Goal: Information Seeking & Learning: Compare options

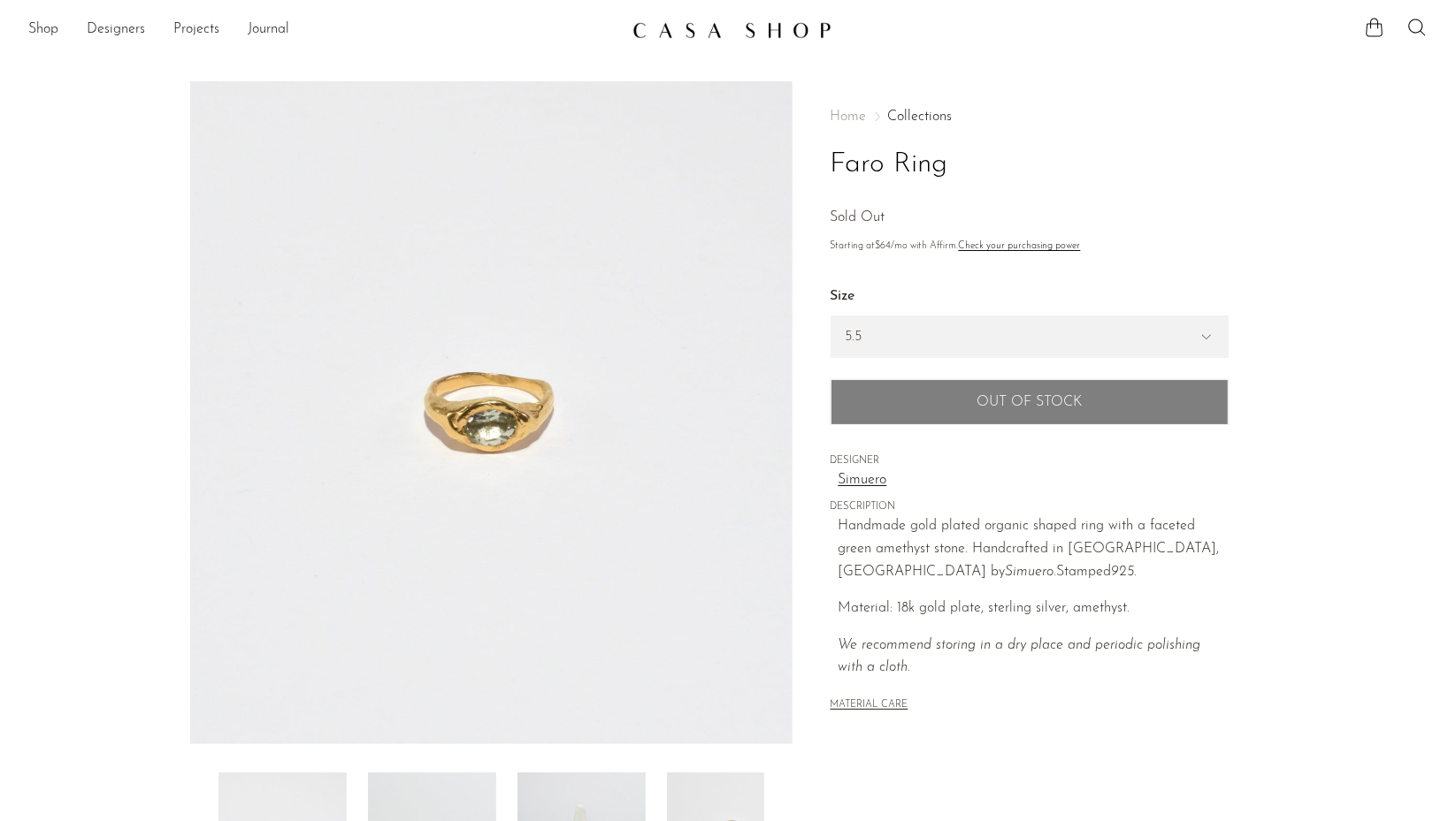
click at [878, 335] on select "5.5 6.5 7" at bounding box center [1029, 336] width 397 height 41
click at [45, 29] on link "Shop" at bounding box center [43, 29] width 30 height 23
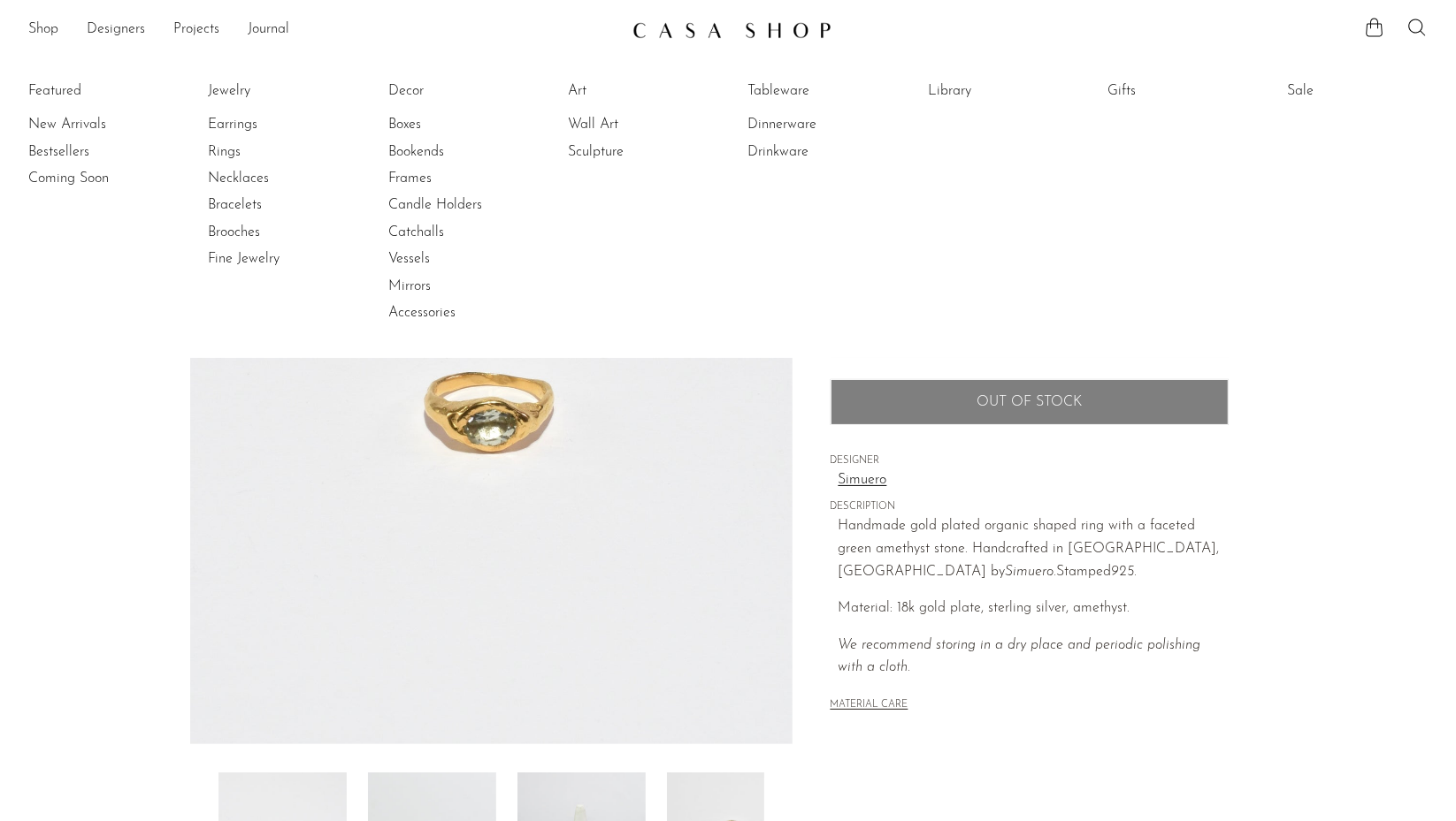
click at [232, 149] on link "Rings" at bounding box center [274, 151] width 133 height 19
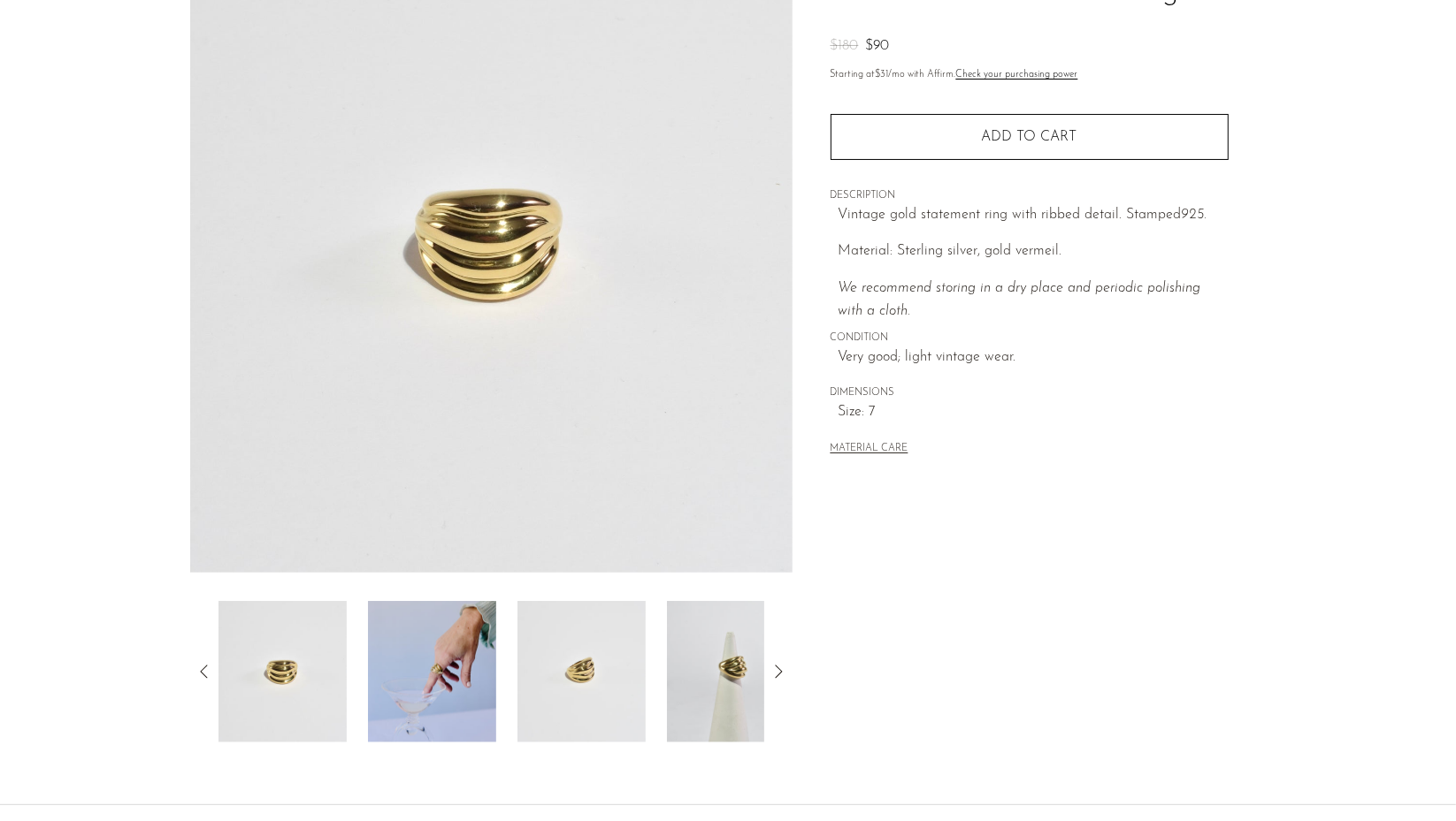
scroll to position [173, 0]
click at [265, 672] on img at bounding box center [283, 670] width 129 height 141
click at [430, 672] on img at bounding box center [432, 670] width 129 height 141
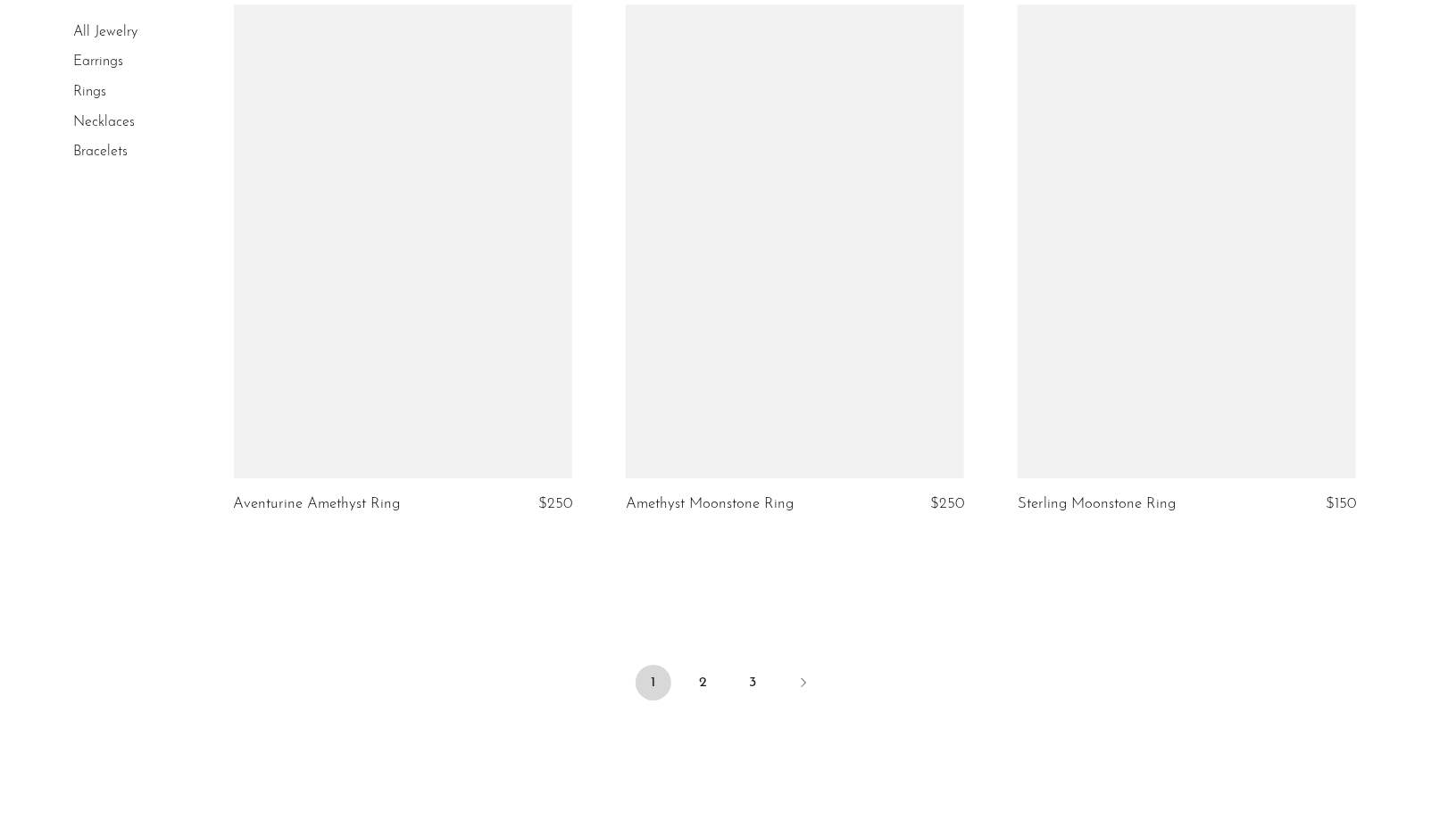
scroll to position [6243, 0]
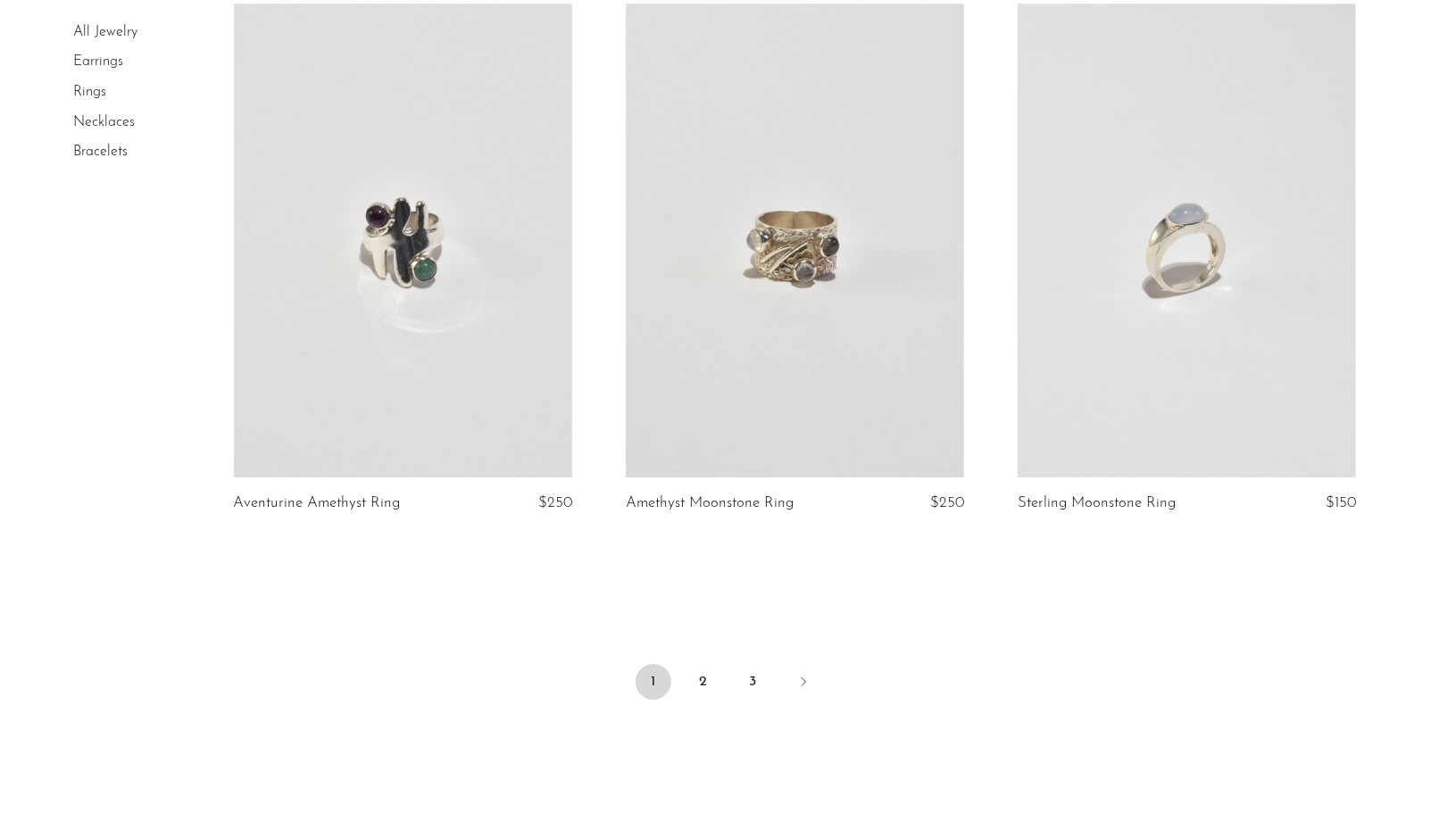
click at [689, 679] on link "2" at bounding box center [703, 682] width 36 height 36
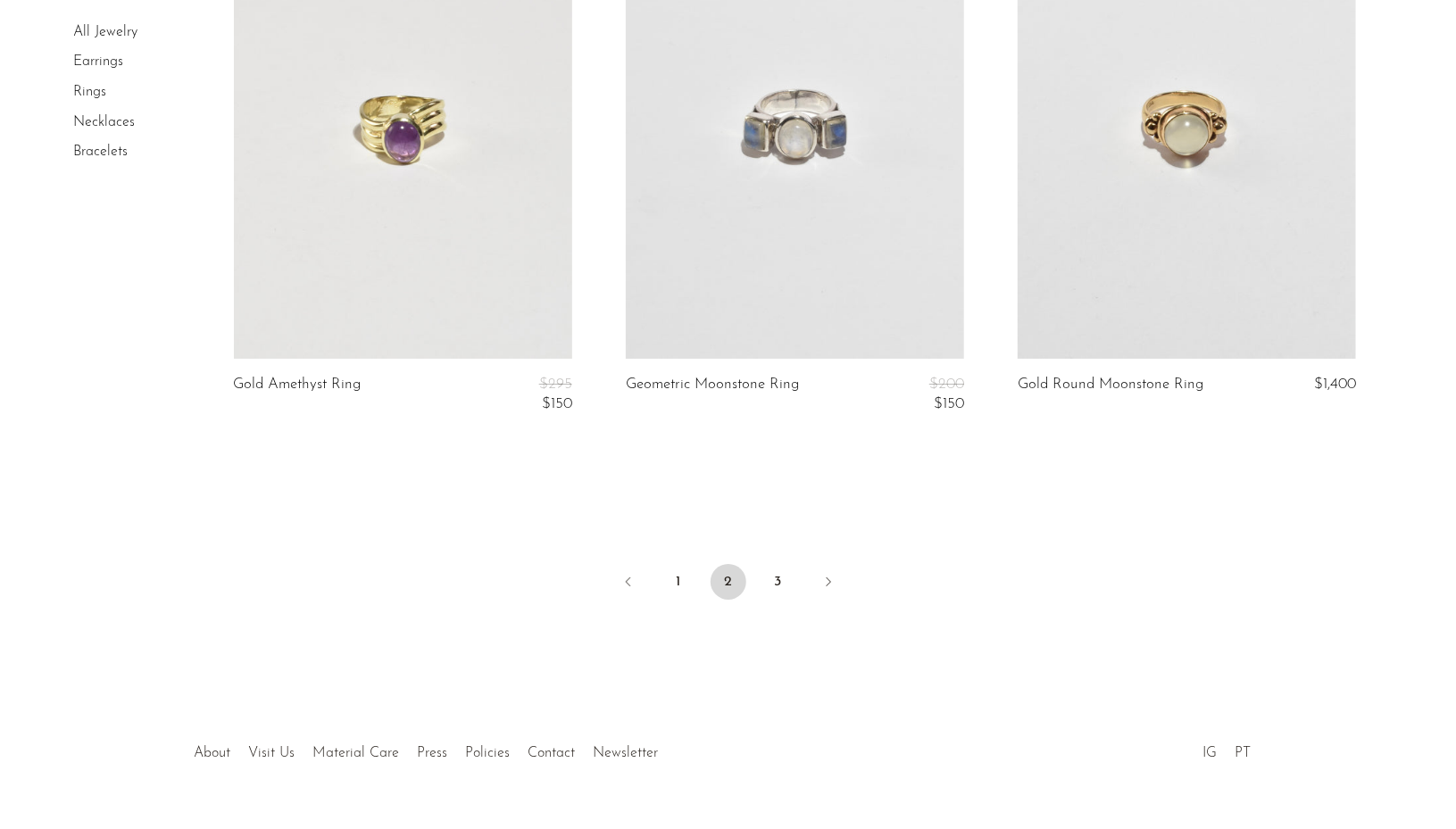
scroll to position [6464, 0]
click at [774, 587] on link "3" at bounding box center [778, 581] width 36 height 36
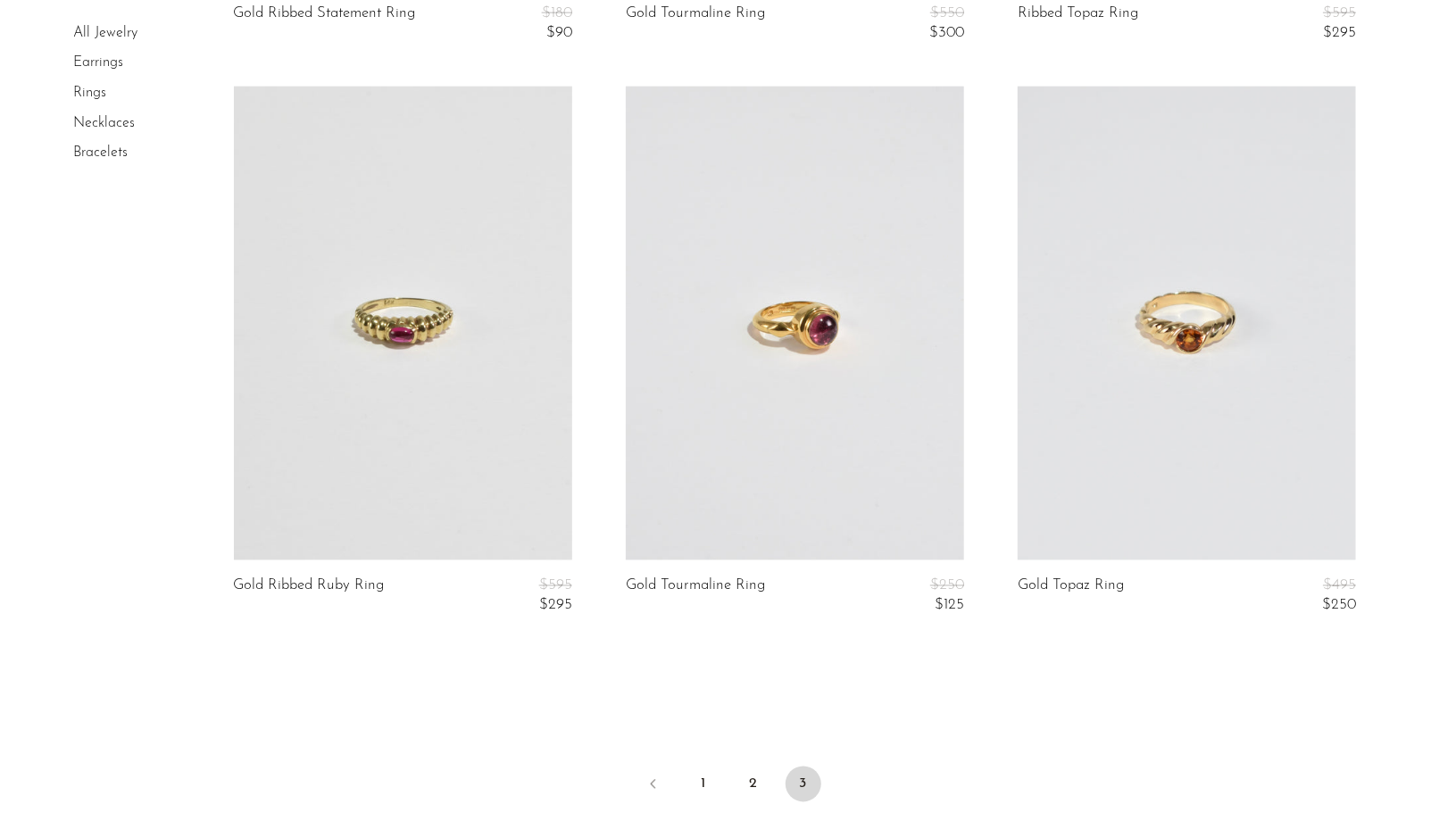
scroll to position [4909, 0]
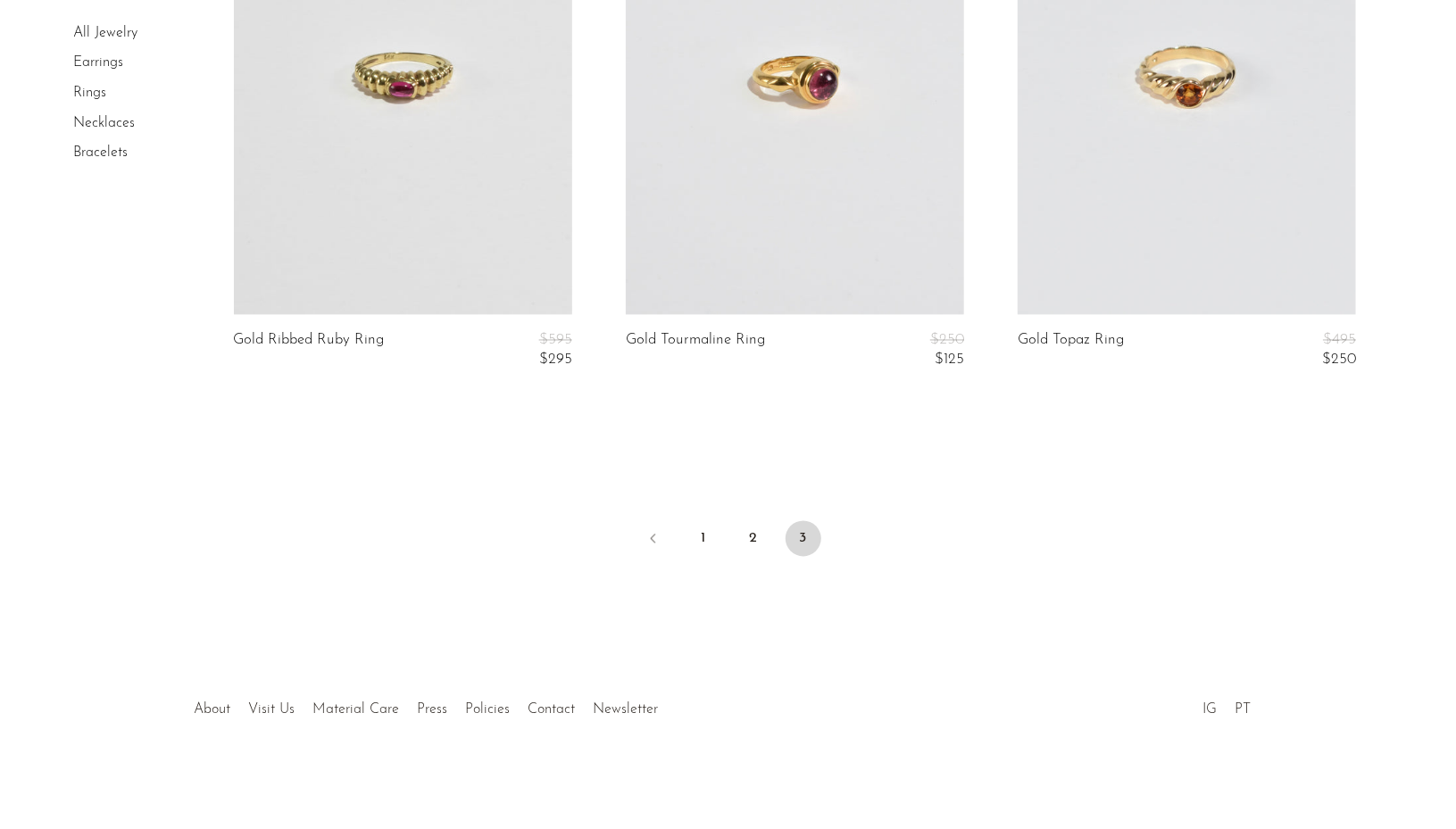
click at [109, 122] on link "Necklaces" at bounding box center [104, 122] width 62 height 15
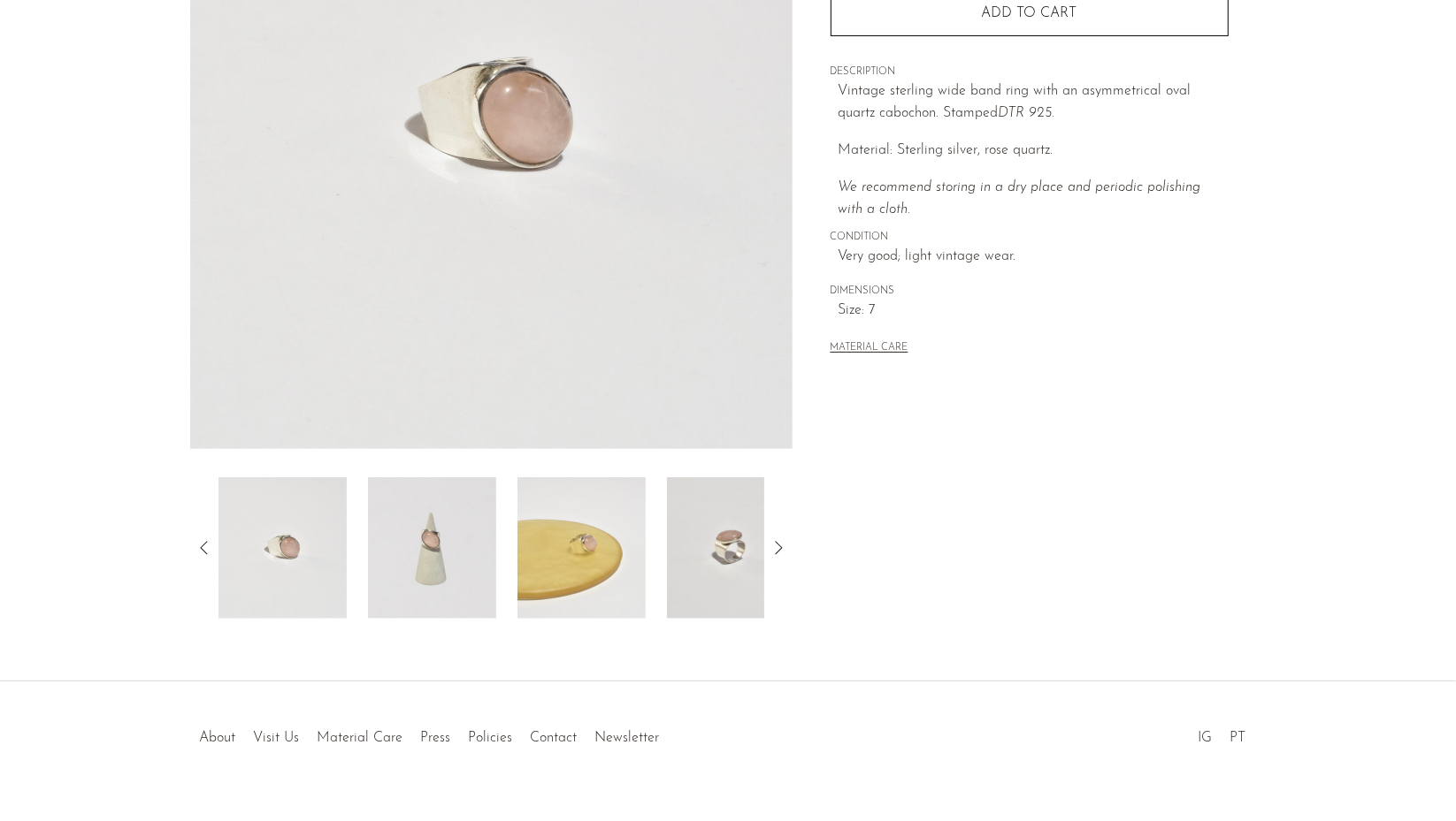
scroll to position [329, 0]
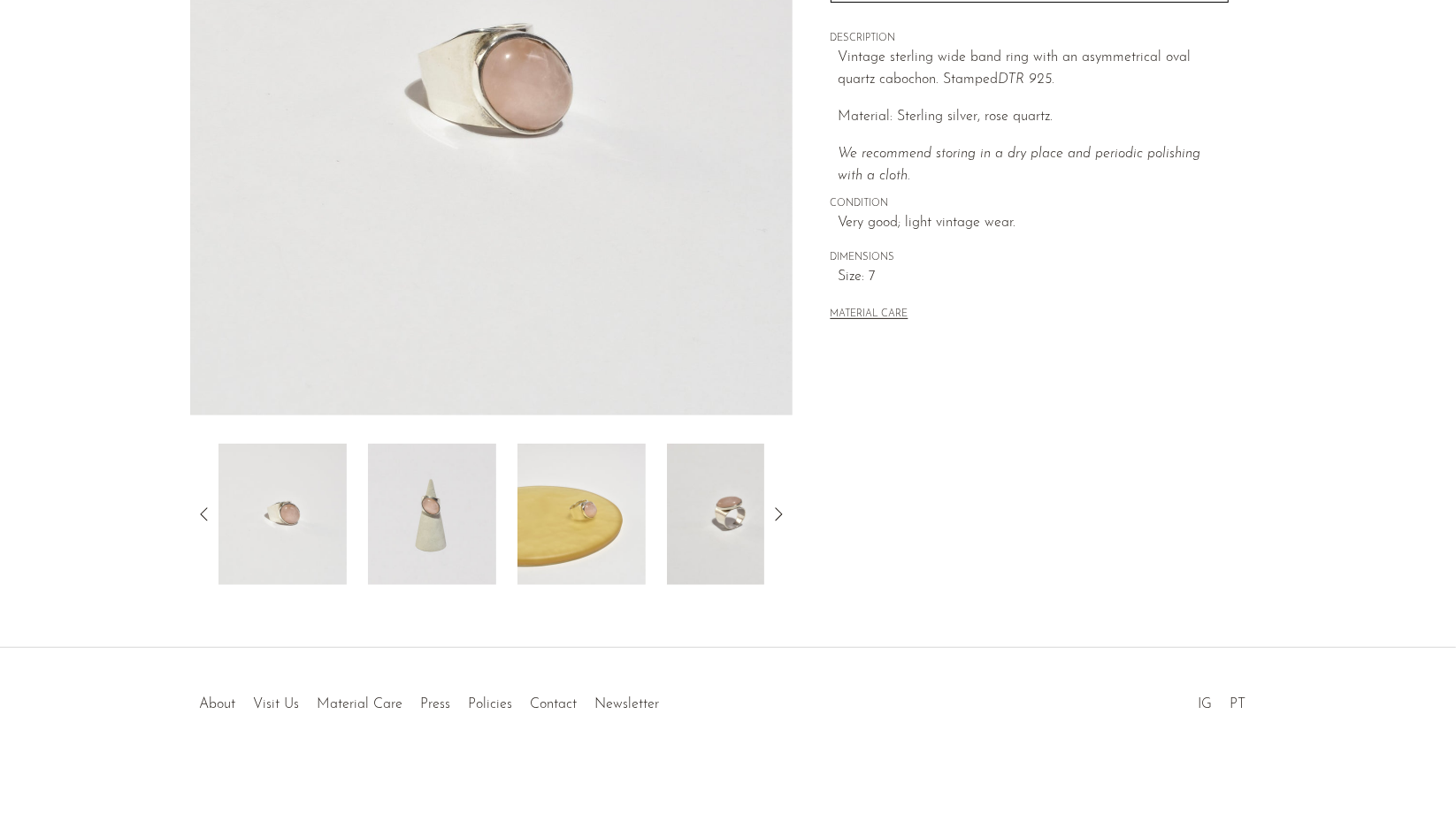
click at [408, 514] on img at bounding box center [432, 514] width 129 height 141
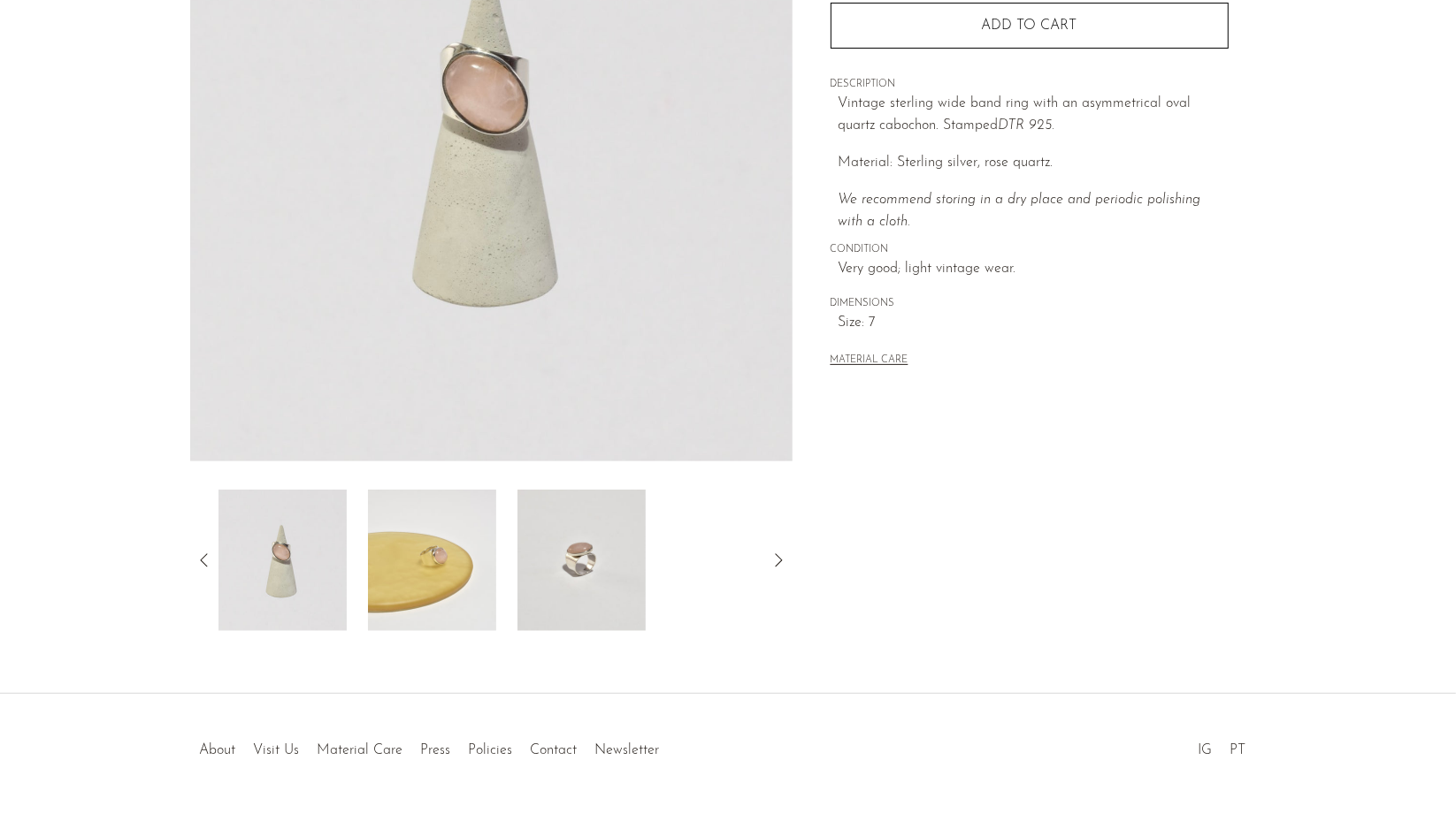
scroll to position [282, 0]
click at [447, 575] on img at bounding box center [432, 561] width 129 height 141
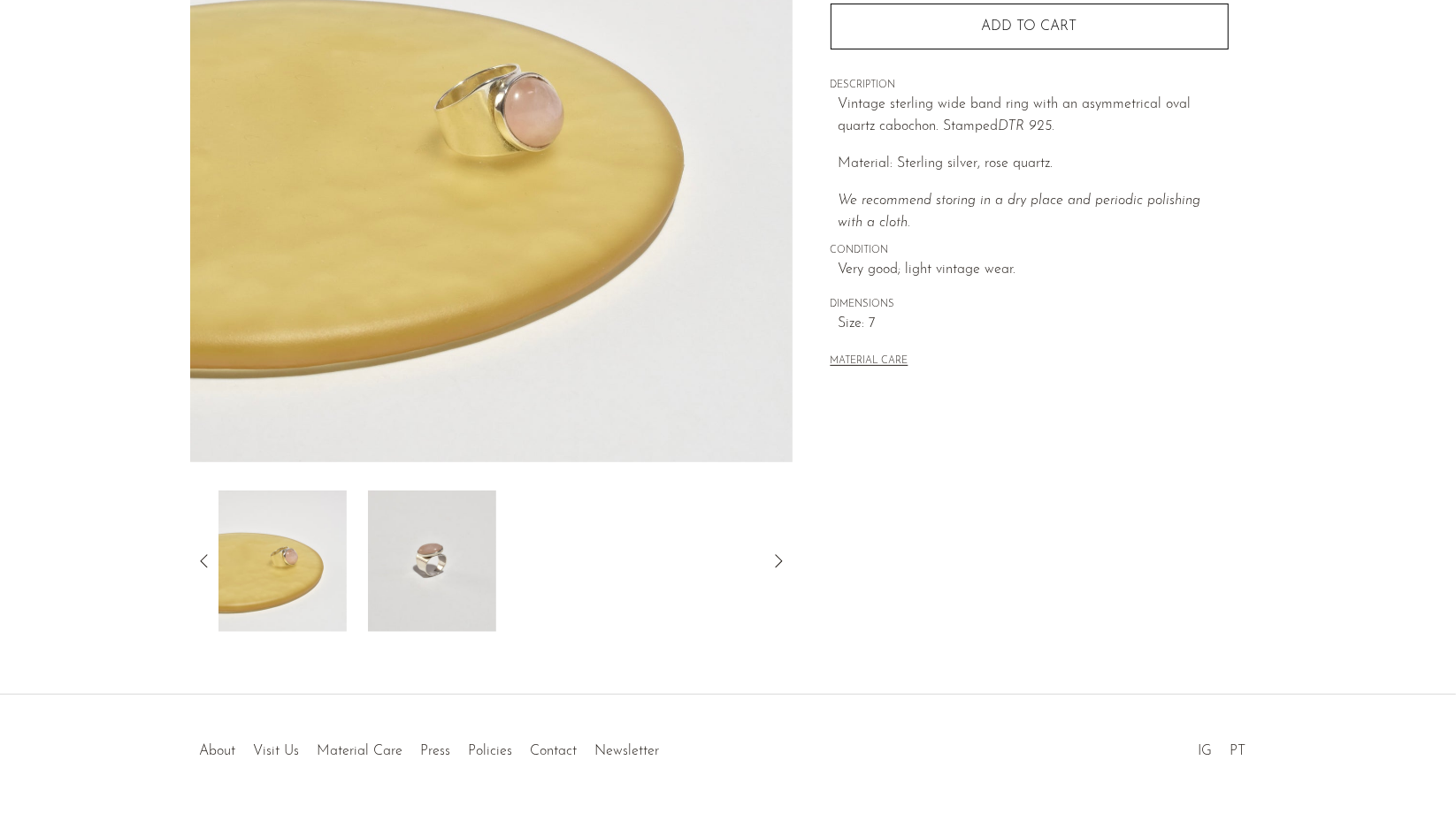
click at [550, 575] on div at bounding box center [491, 561] width 546 height 141
click at [461, 575] on img at bounding box center [432, 561] width 129 height 141
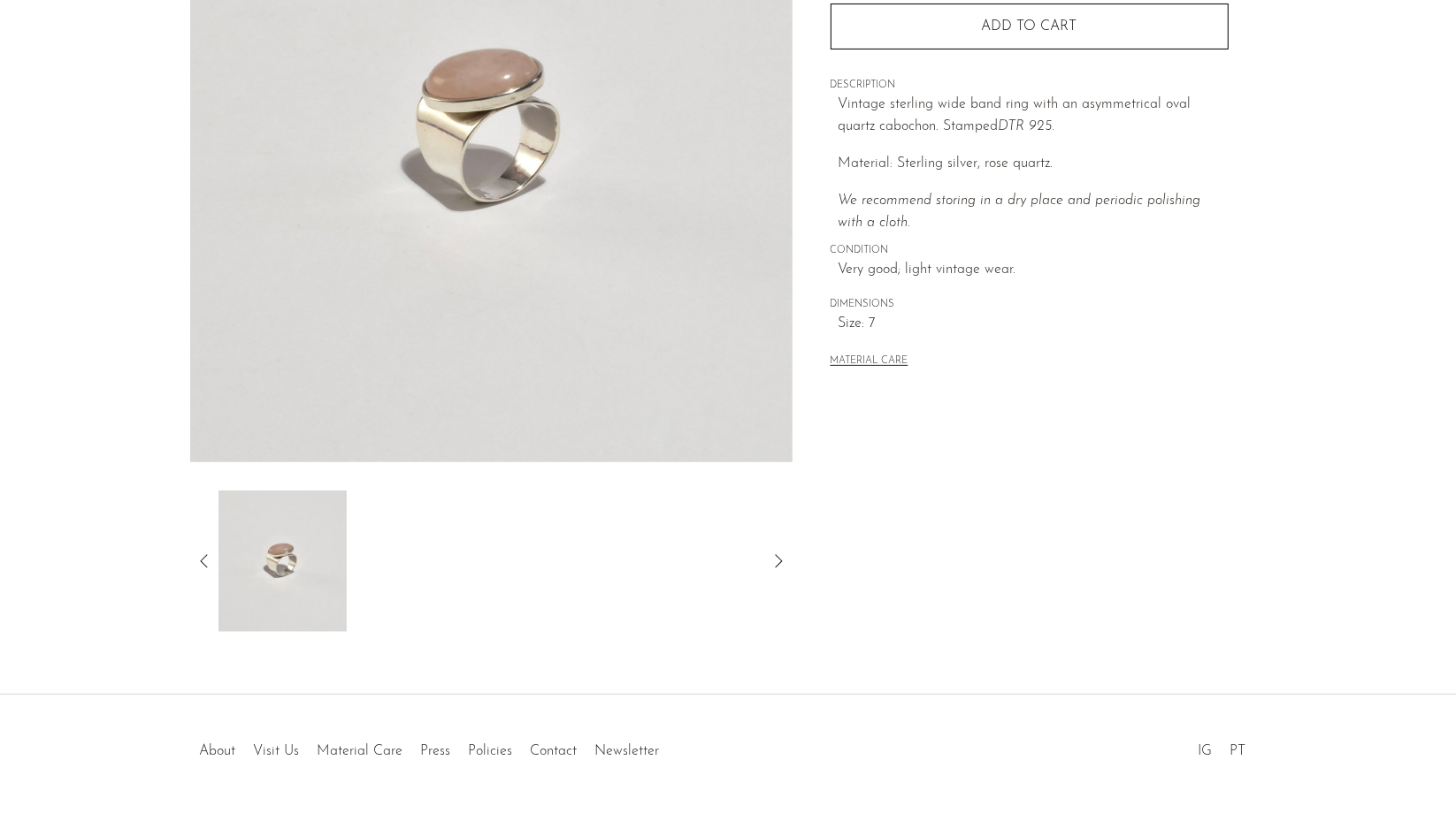
click at [305, 553] on img at bounding box center [283, 561] width 129 height 141
click at [202, 556] on icon at bounding box center [204, 561] width 21 height 21
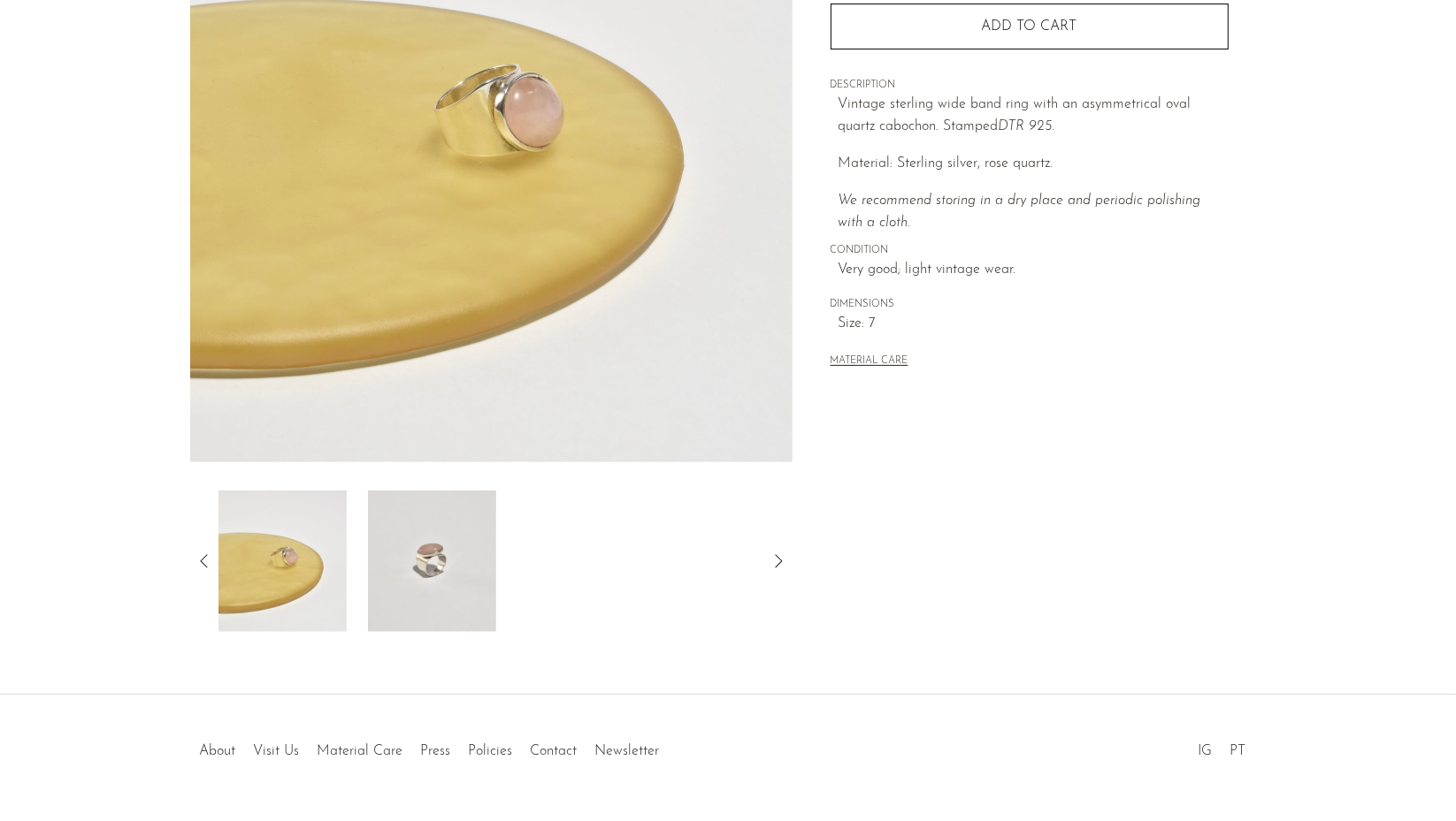
click at [284, 560] on img at bounding box center [283, 561] width 129 height 141
click at [201, 555] on icon at bounding box center [204, 561] width 21 height 21
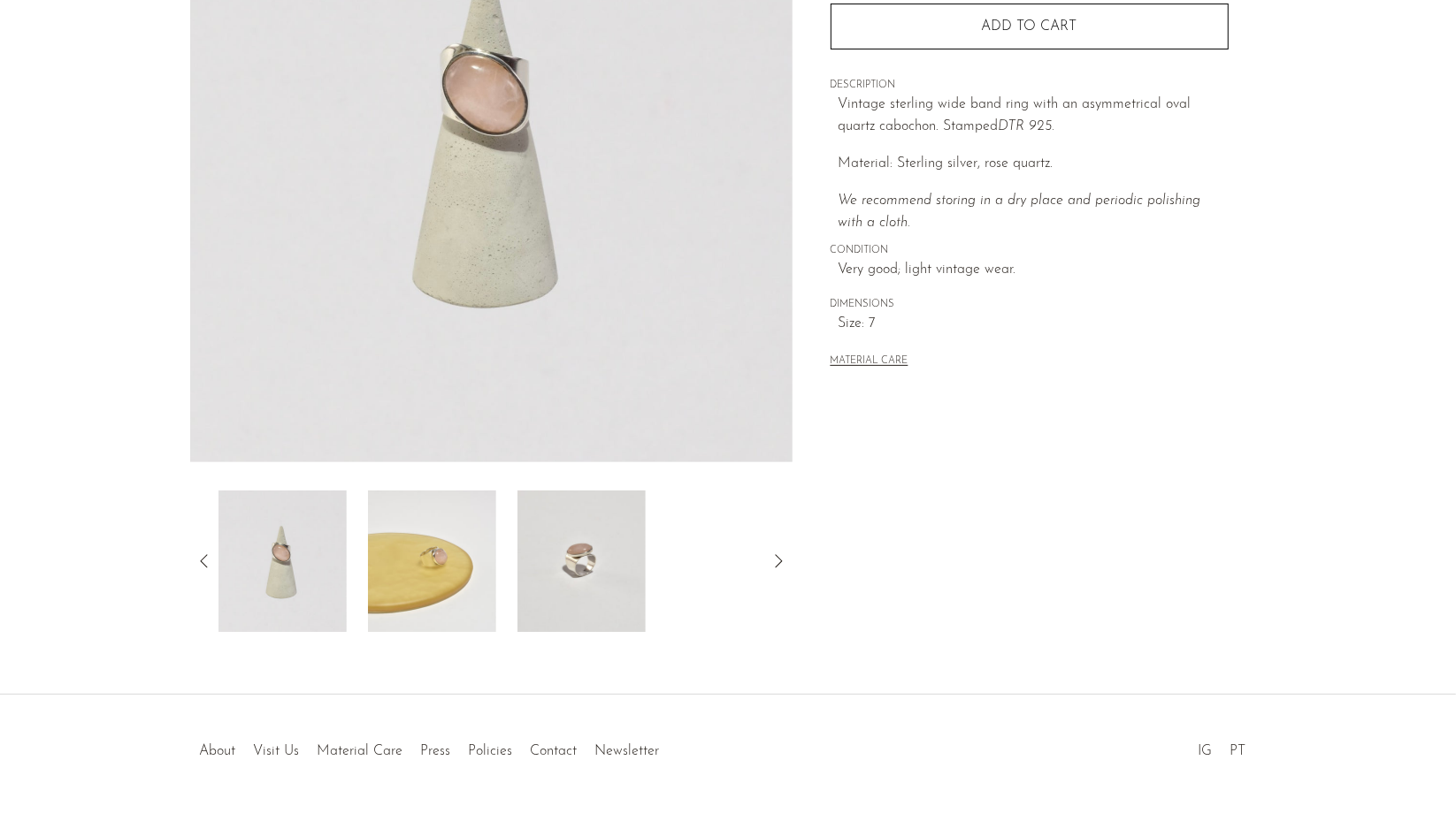
click at [201, 555] on icon at bounding box center [204, 561] width 21 height 21
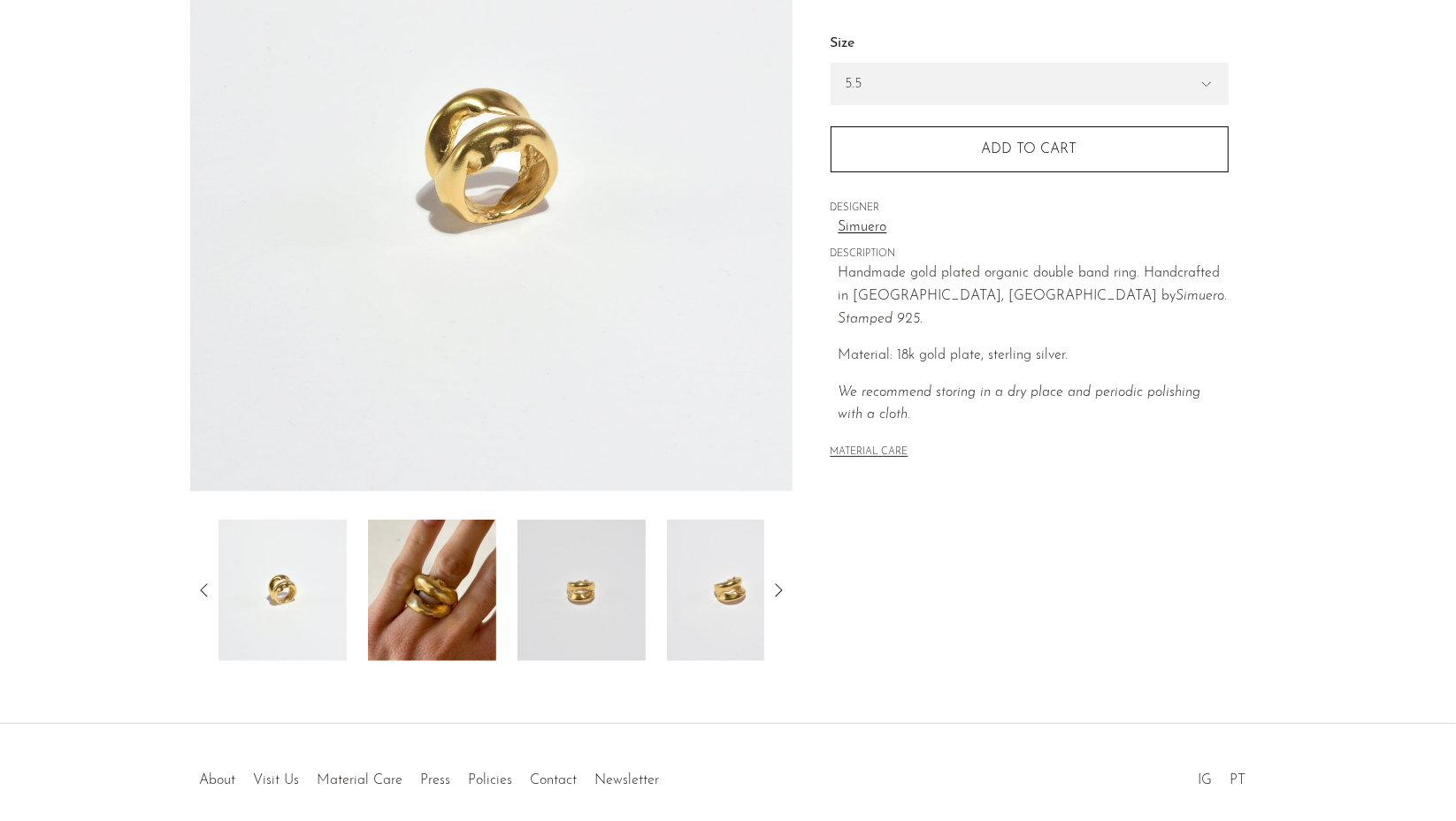
scroll to position [254, 0]
click at [457, 615] on img at bounding box center [432, 589] width 129 height 141
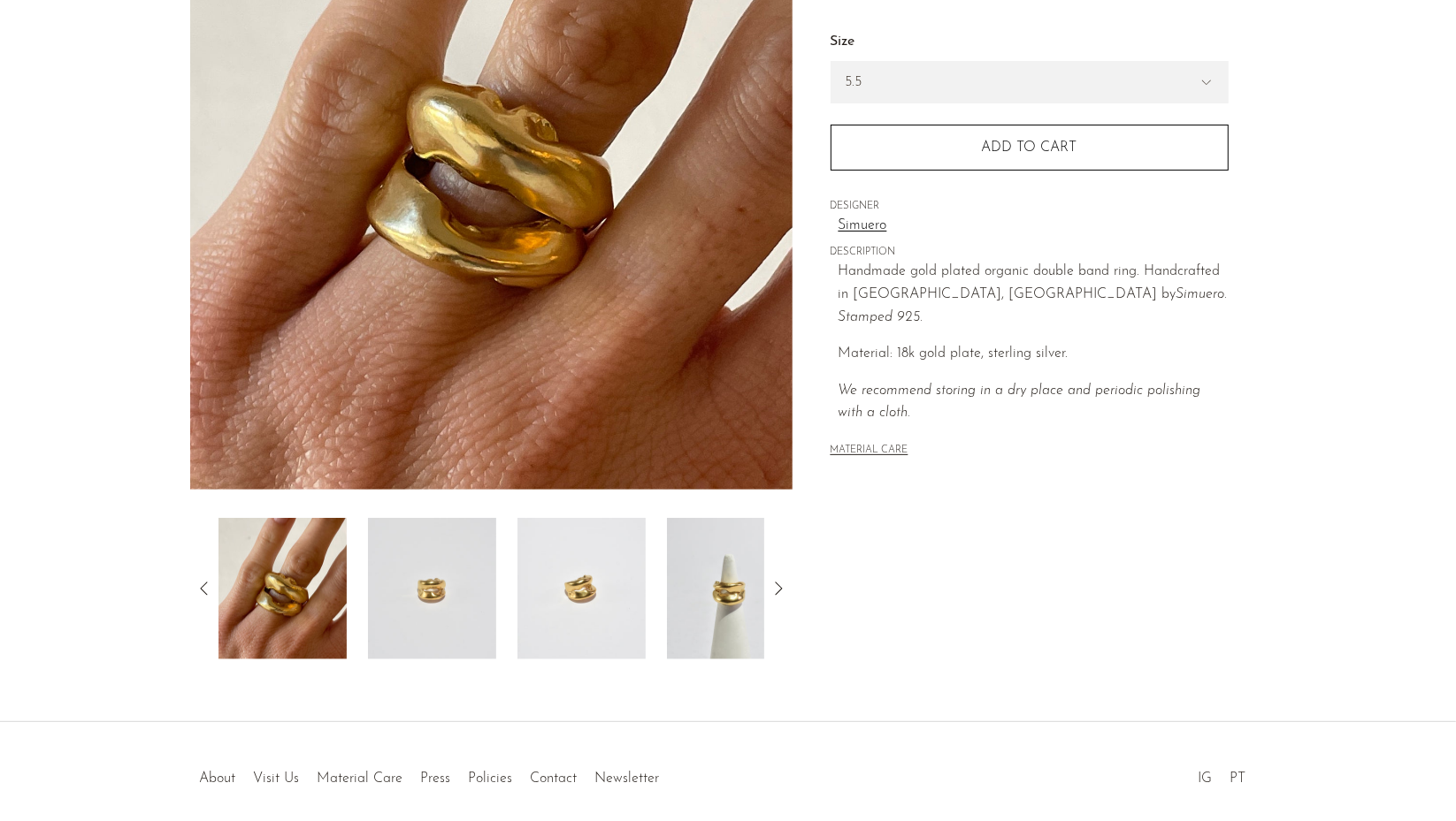
click at [511, 604] on div at bounding box center [491, 589] width 546 height 141
click at [449, 594] on img at bounding box center [432, 589] width 129 height 141
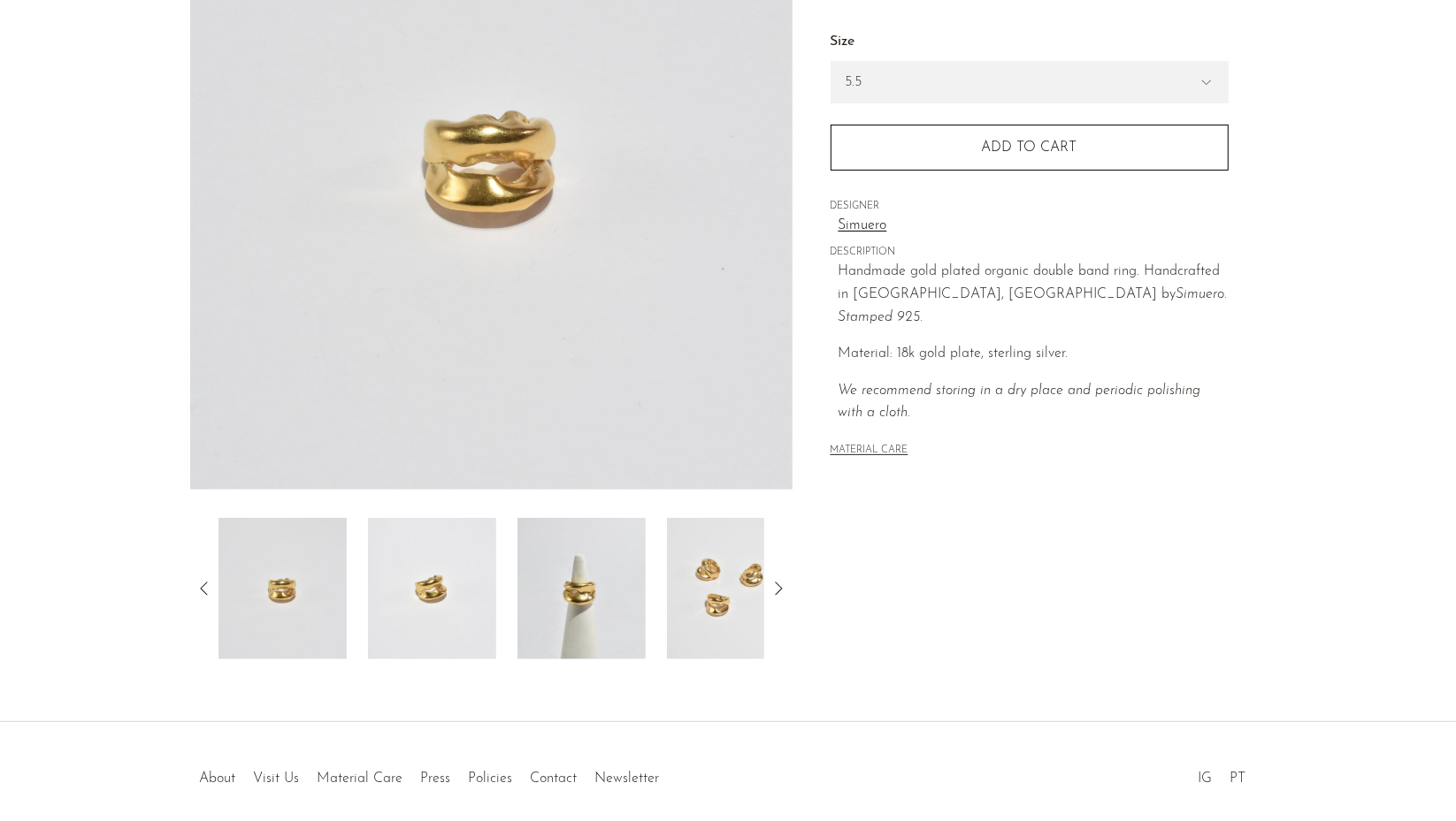
click at [464, 611] on img at bounding box center [432, 589] width 129 height 141
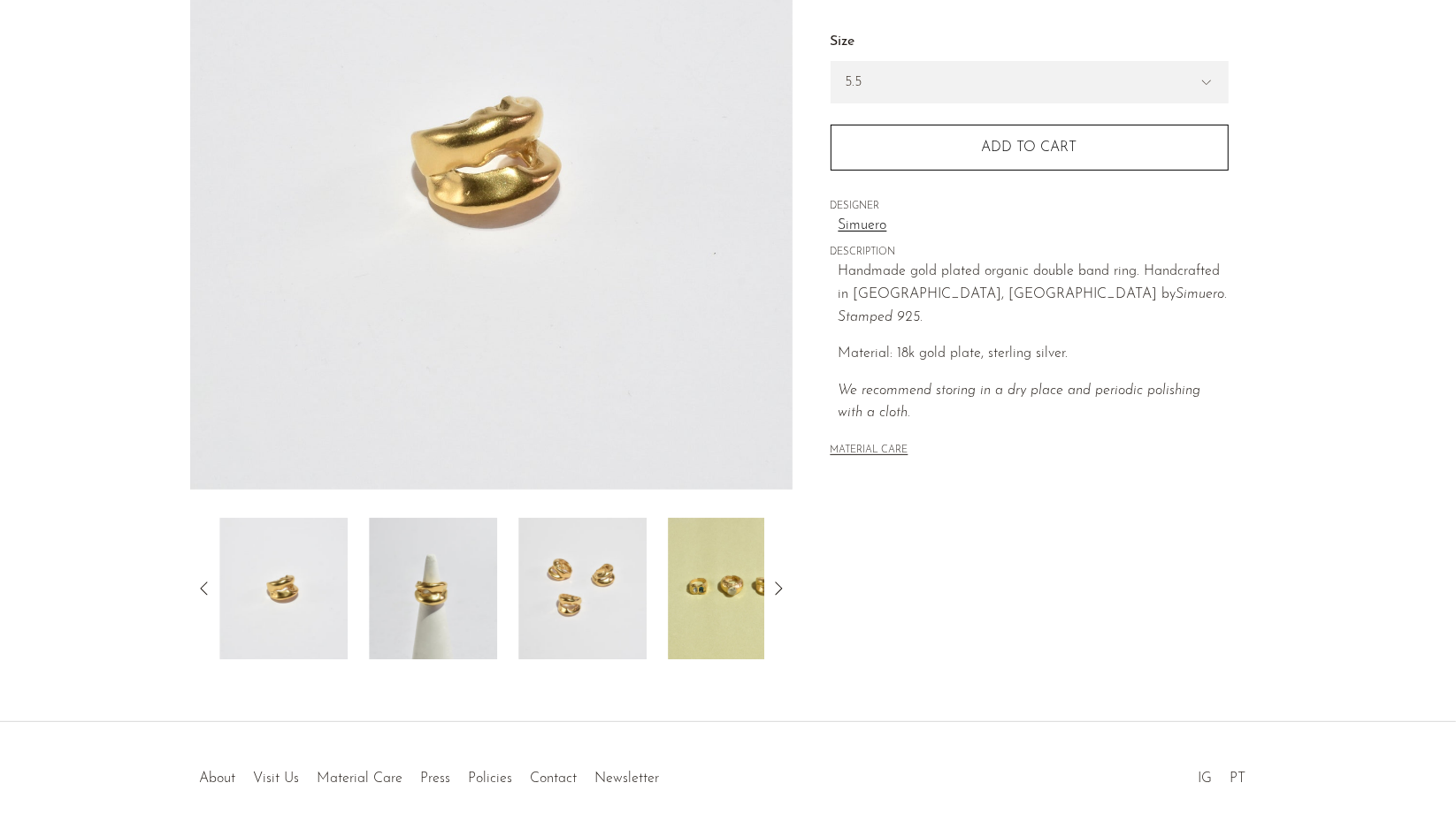
scroll to position [0, 0]
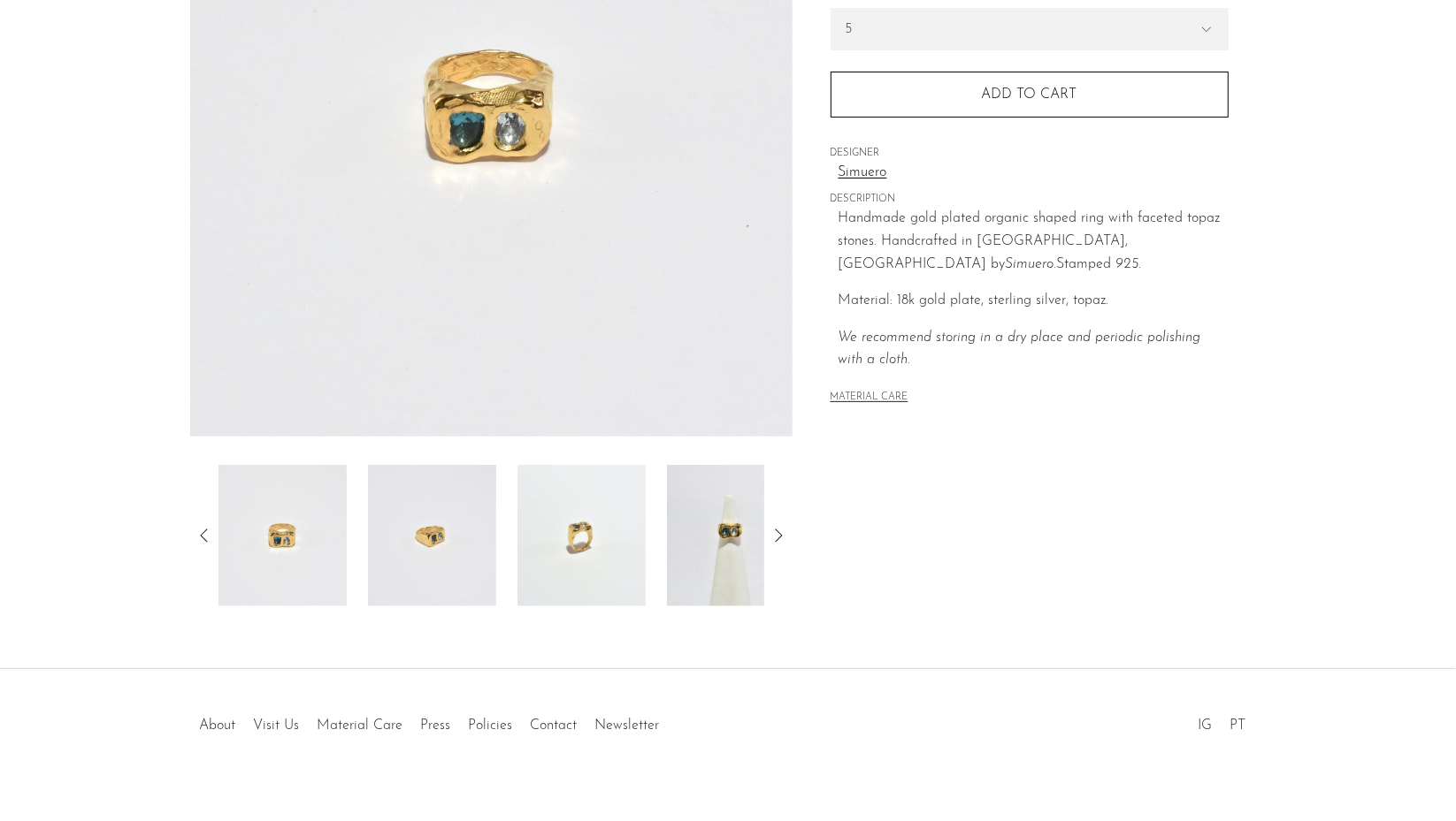
scroll to position [309, 0]
click at [436, 542] on img at bounding box center [432, 534] width 129 height 141
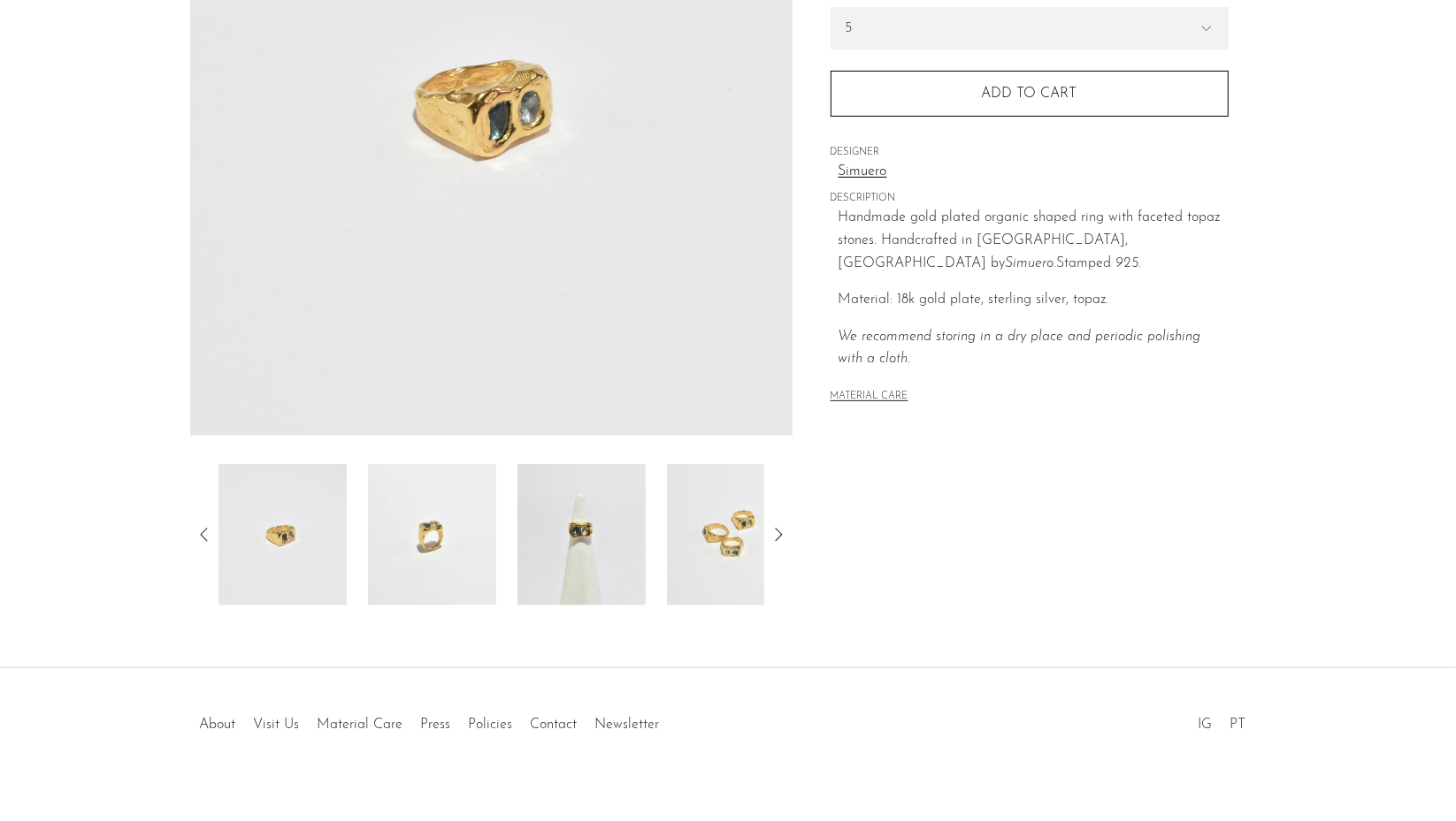
click at [601, 539] on img at bounding box center [582, 534] width 129 height 141
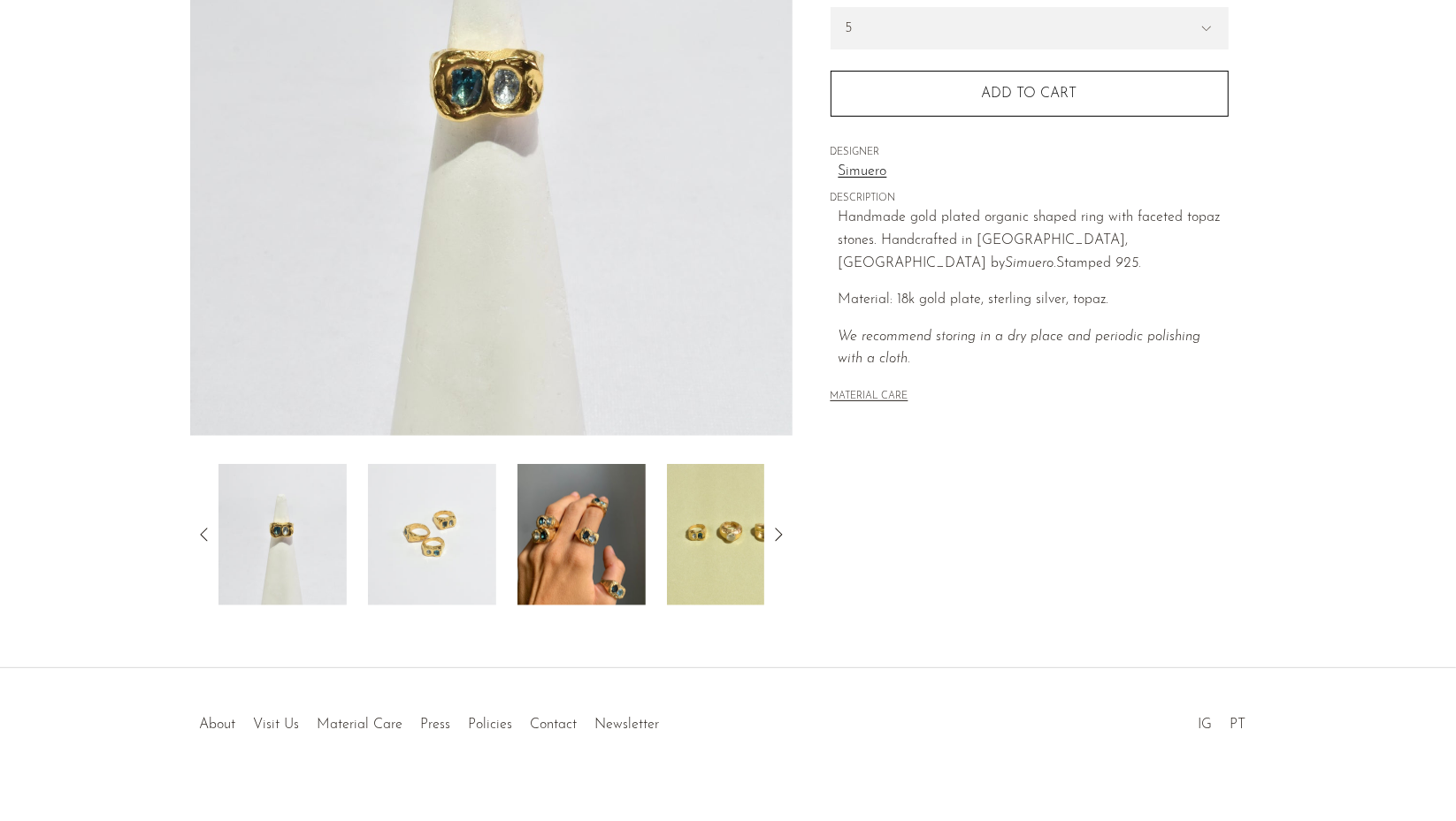
click at [612, 569] on img at bounding box center [582, 534] width 129 height 141
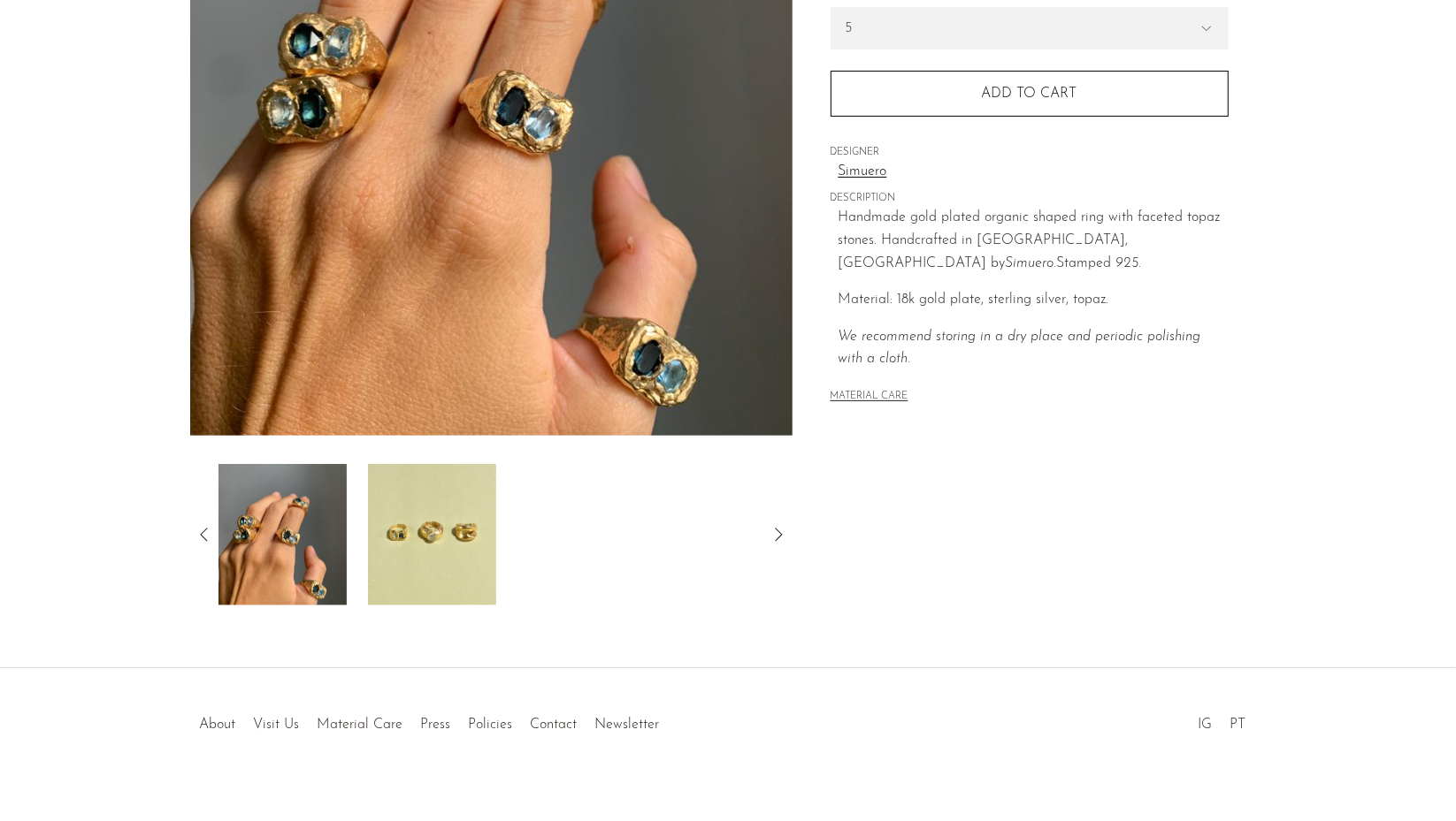
click at [435, 545] on img at bounding box center [432, 534] width 129 height 141
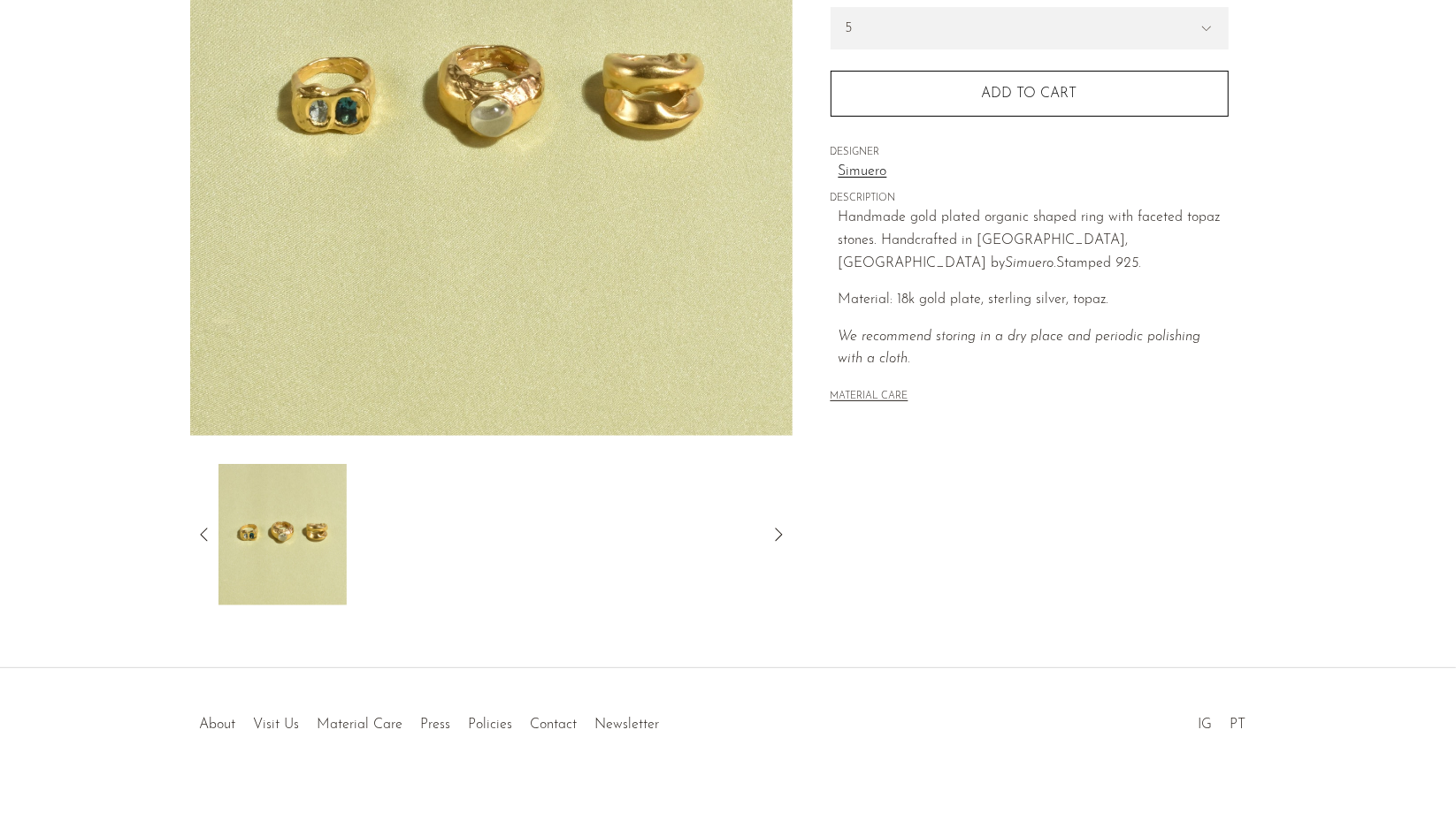
click at [200, 524] on icon at bounding box center [204, 534] width 21 height 21
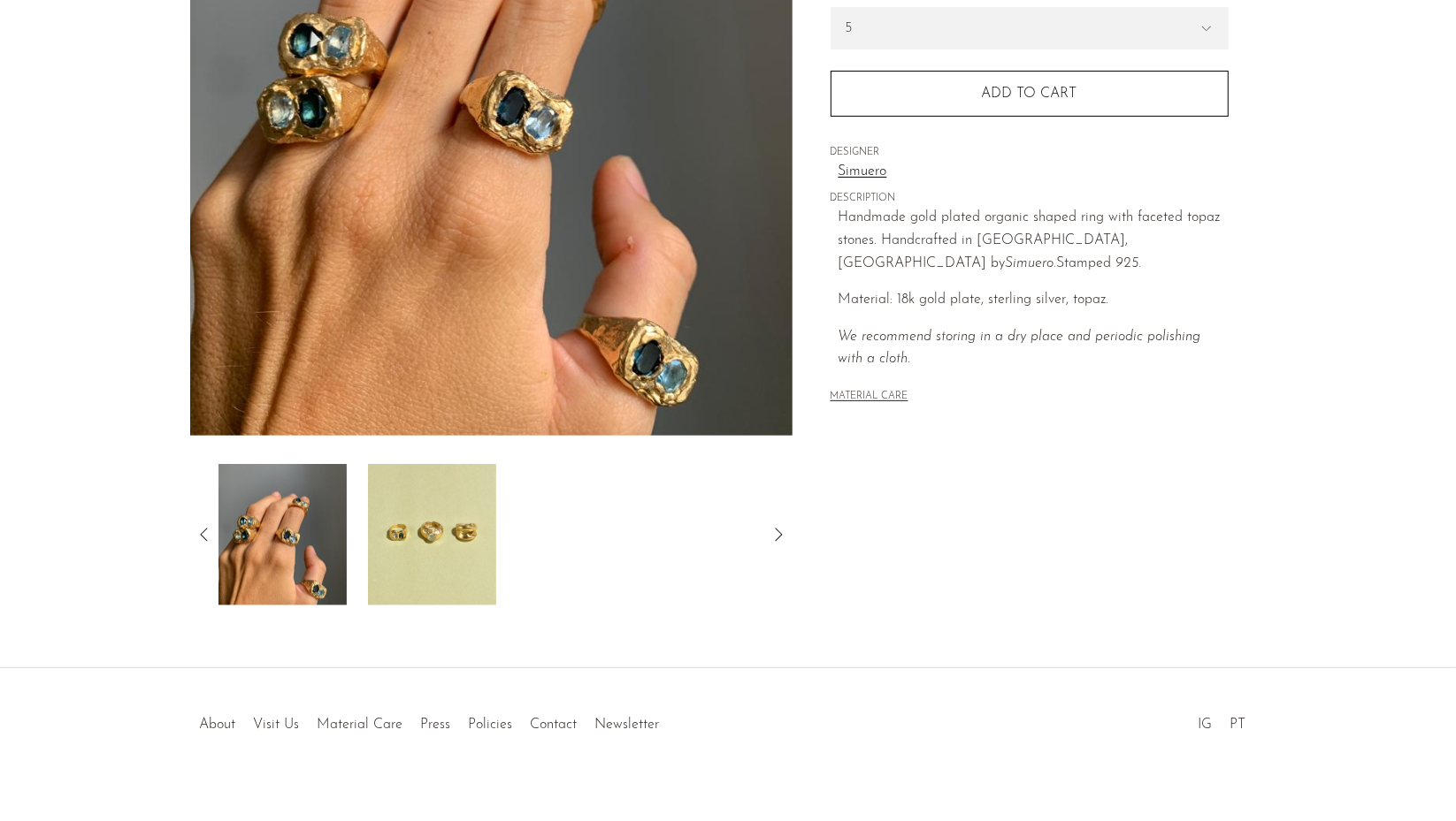
click at [200, 524] on icon at bounding box center [204, 534] width 21 height 21
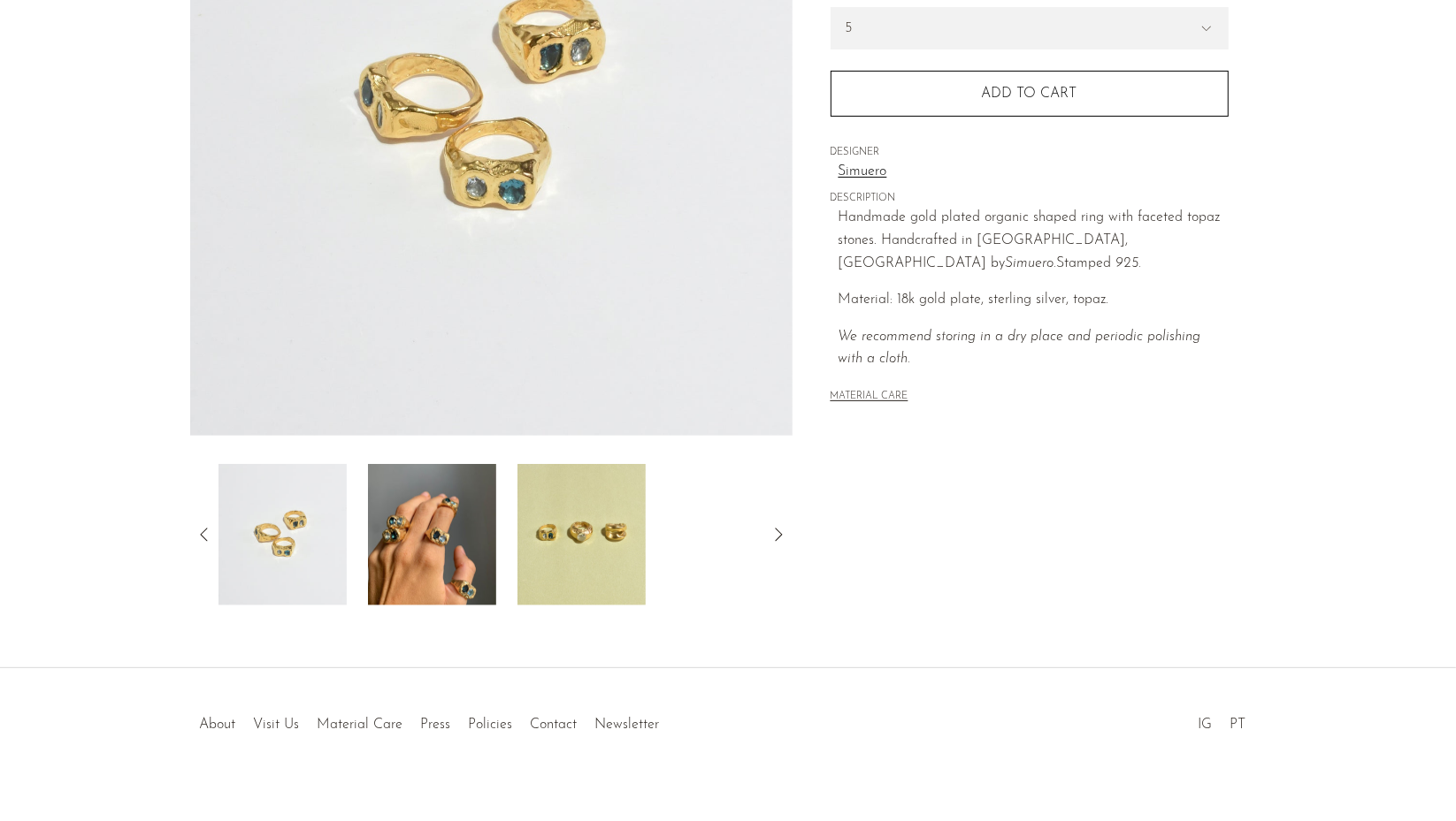
click at [278, 546] on img at bounding box center [283, 534] width 129 height 141
click at [198, 534] on icon at bounding box center [204, 534] width 21 height 21
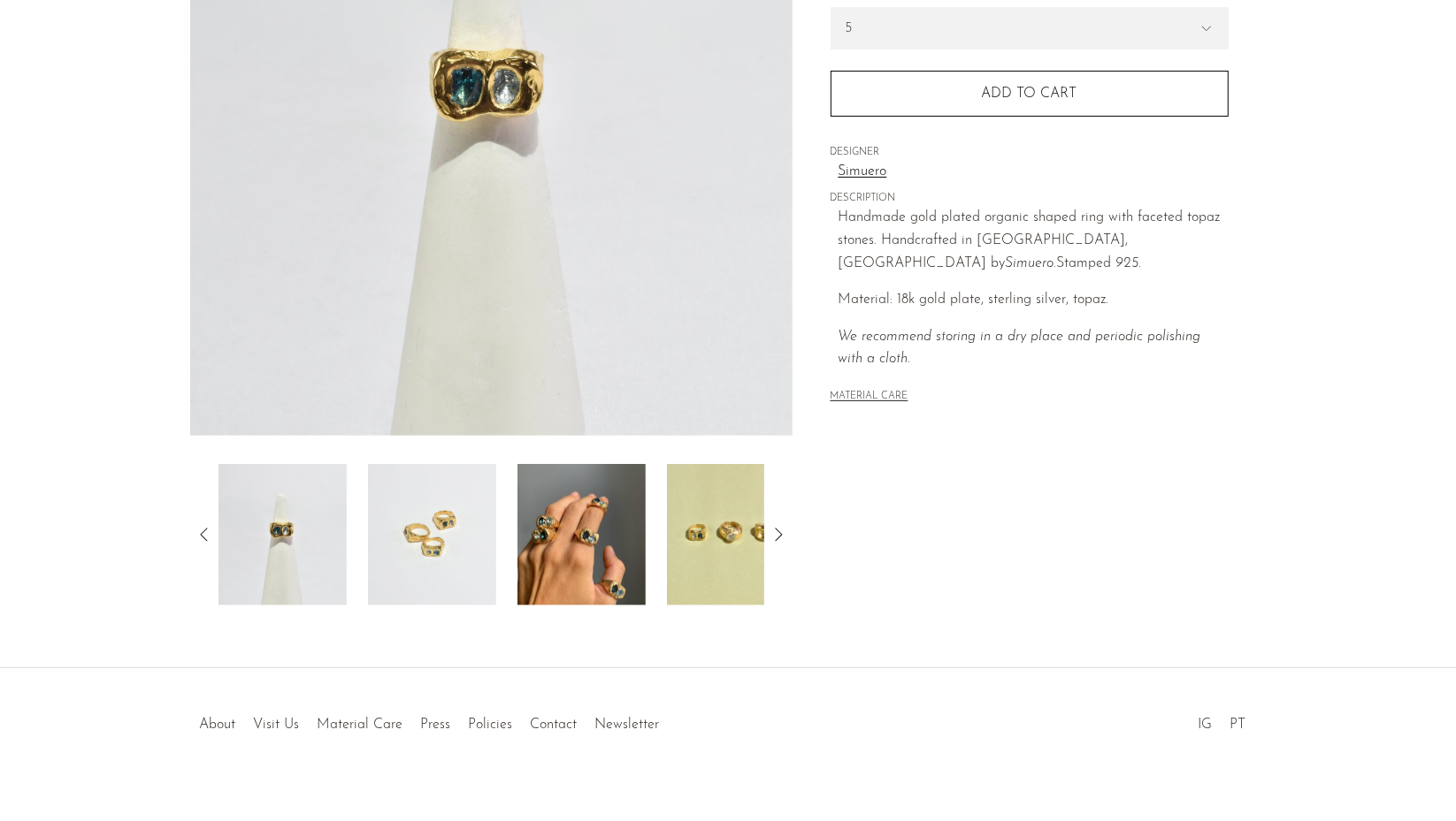
click at [199, 525] on icon at bounding box center [204, 534] width 21 height 21
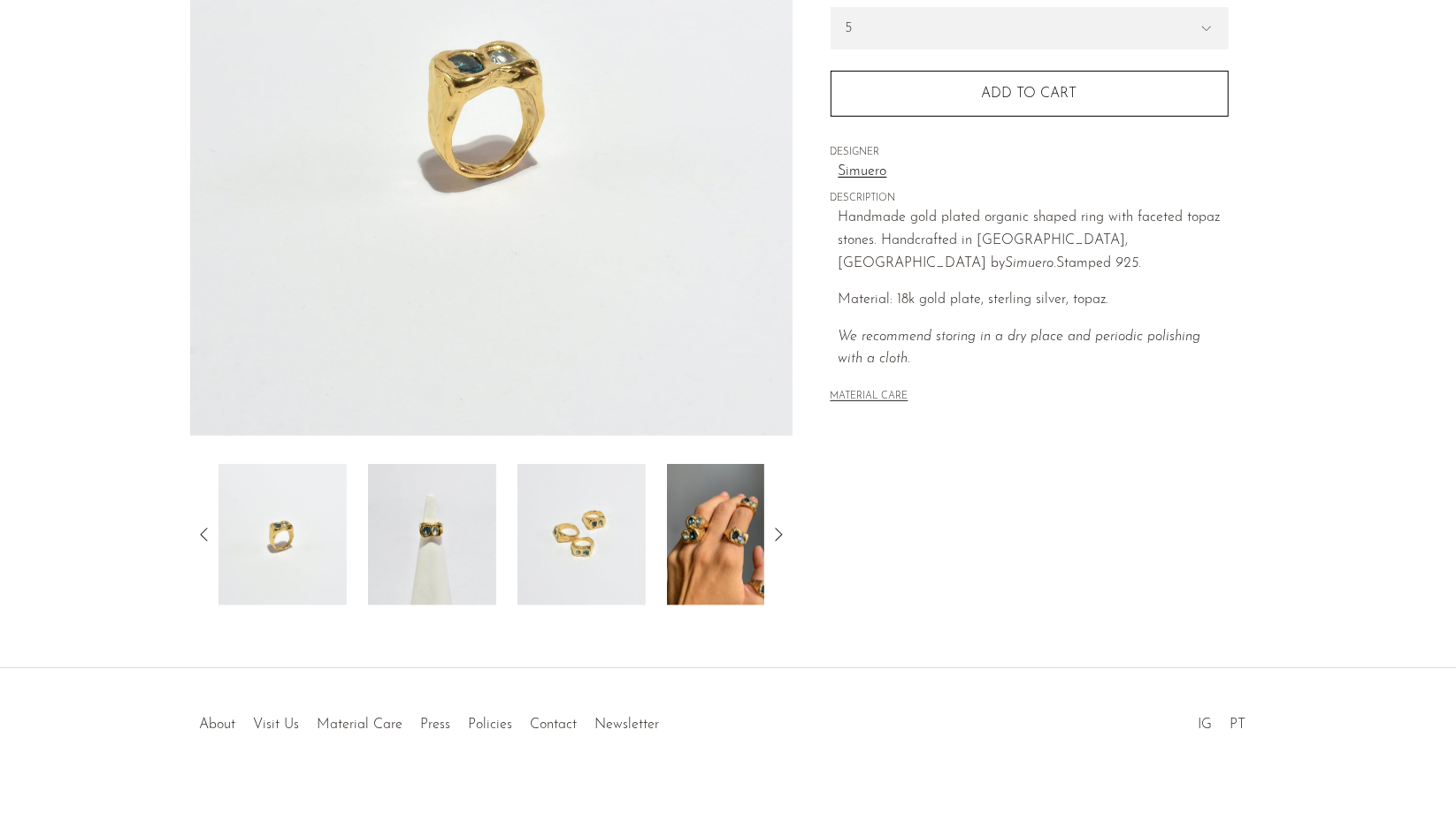
click at [199, 525] on icon at bounding box center [204, 534] width 21 height 21
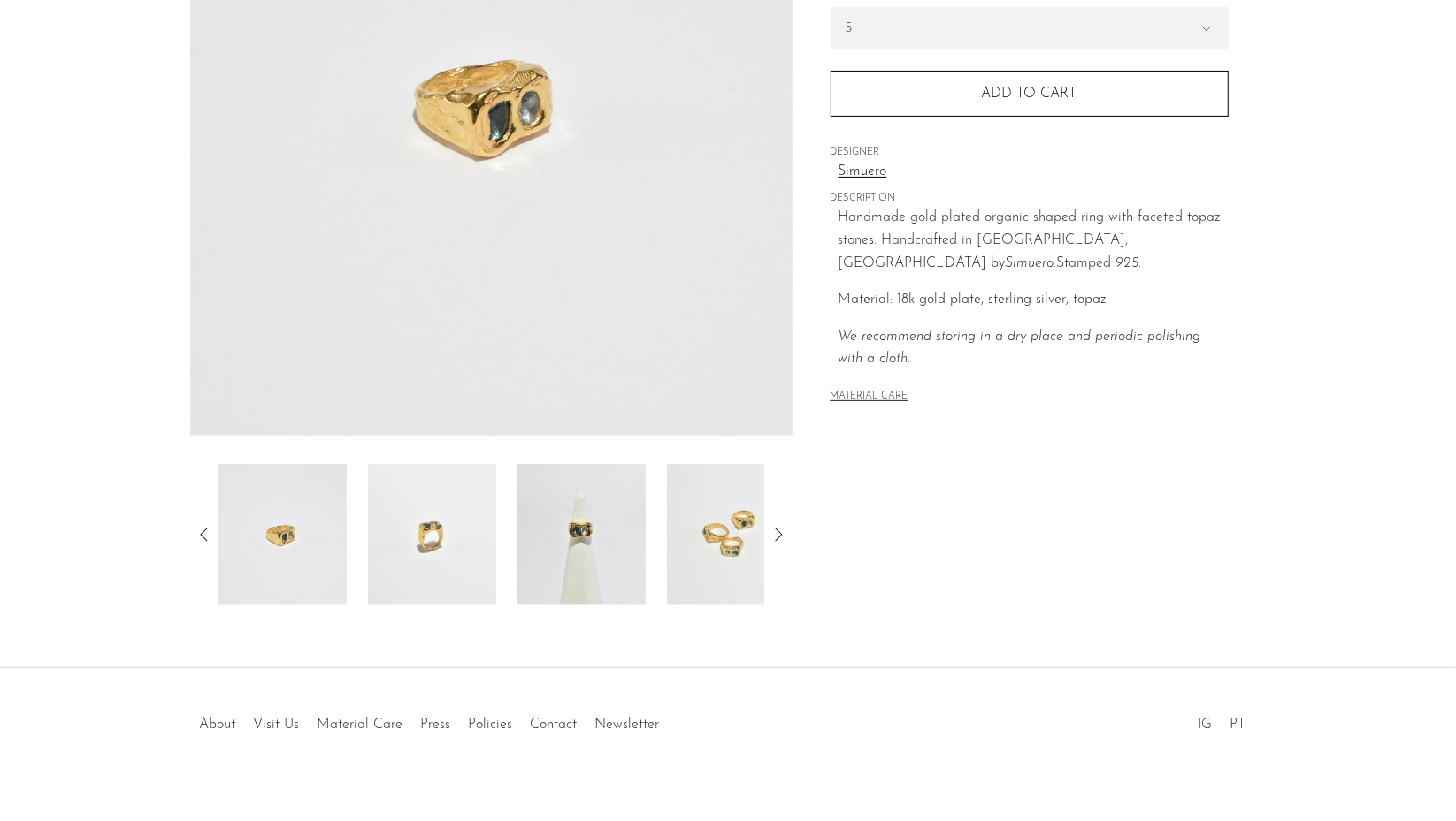
click at [199, 525] on icon at bounding box center [204, 534] width 21 height 21
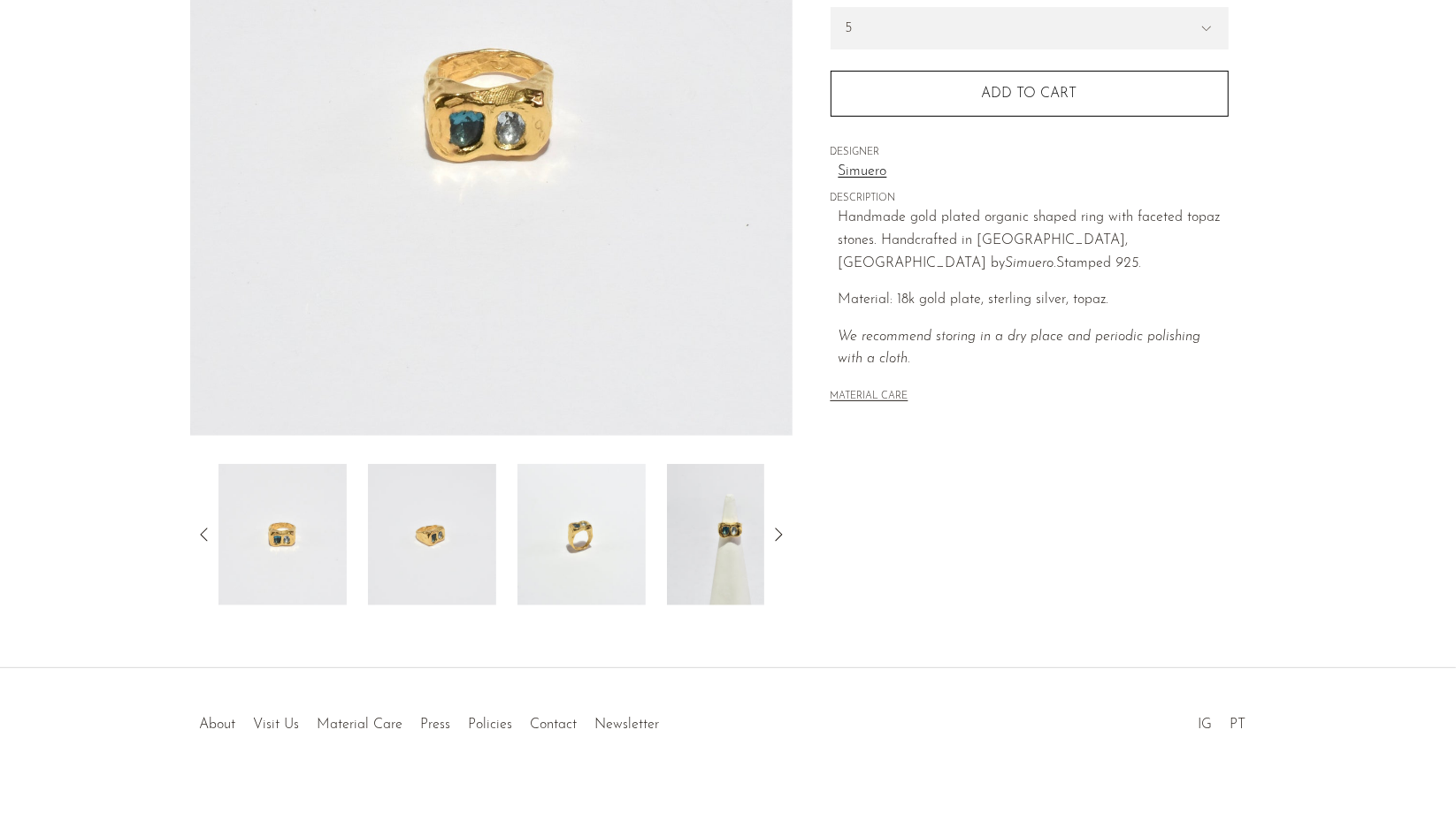
click at [778, 531] on icon at bounding box center [778, 534] width 21 height 21
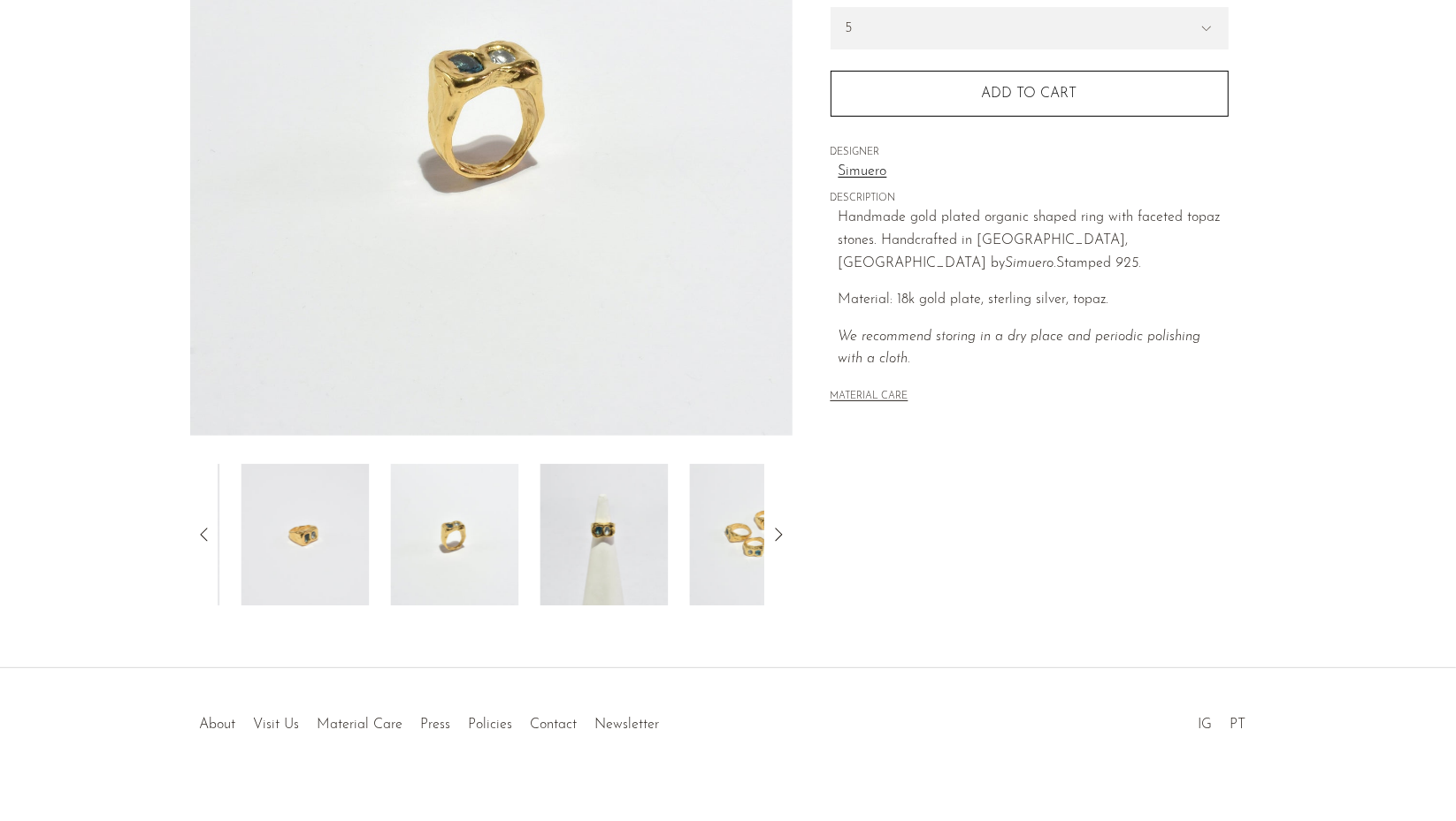
click at [778, 531] on icon at bounding box center [778, 534] width 21 height 21
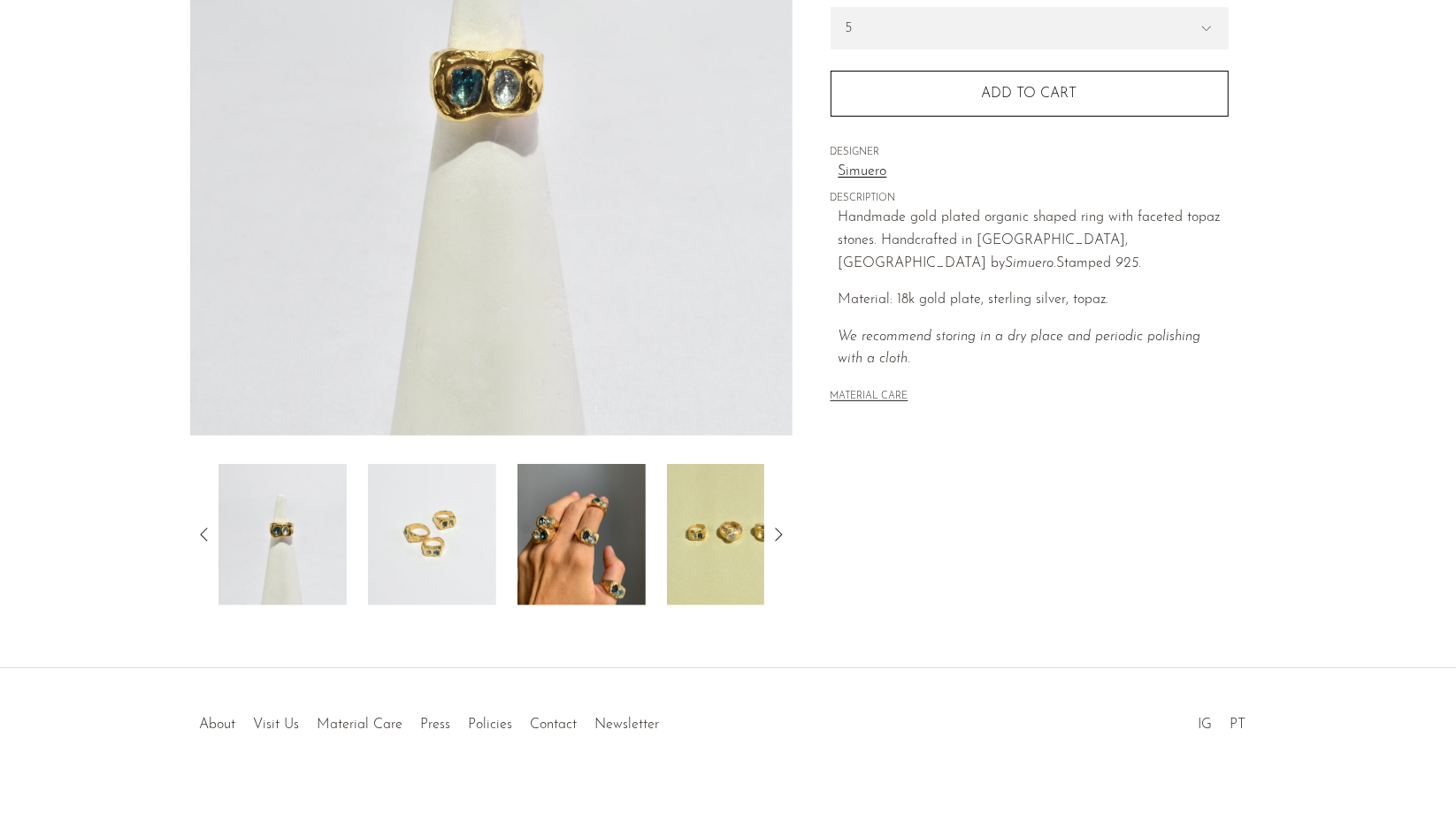
click at [561, 563] on img at bounding box center [582, 534] width 129 height 141
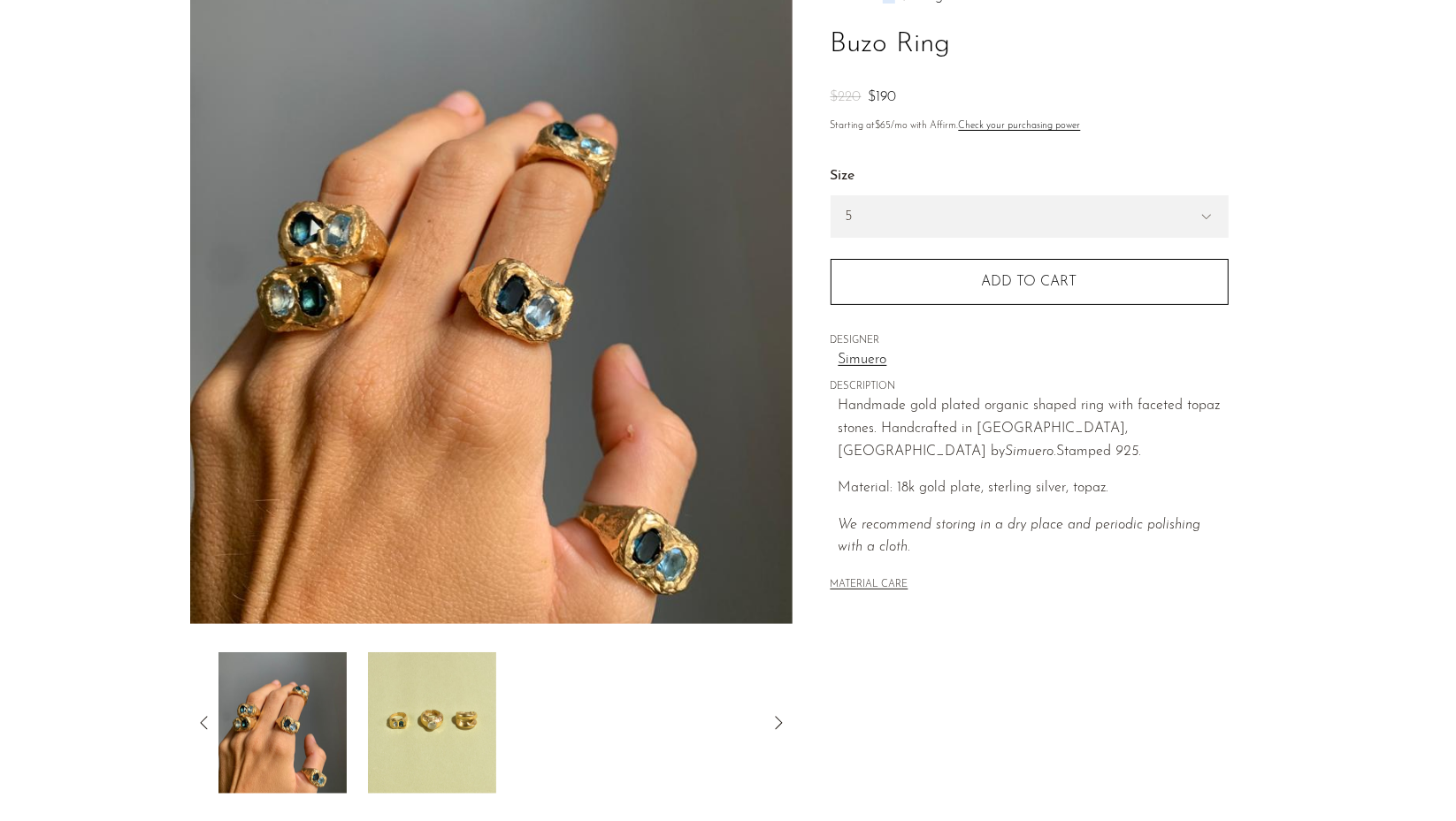
scroll to position [118, 0]
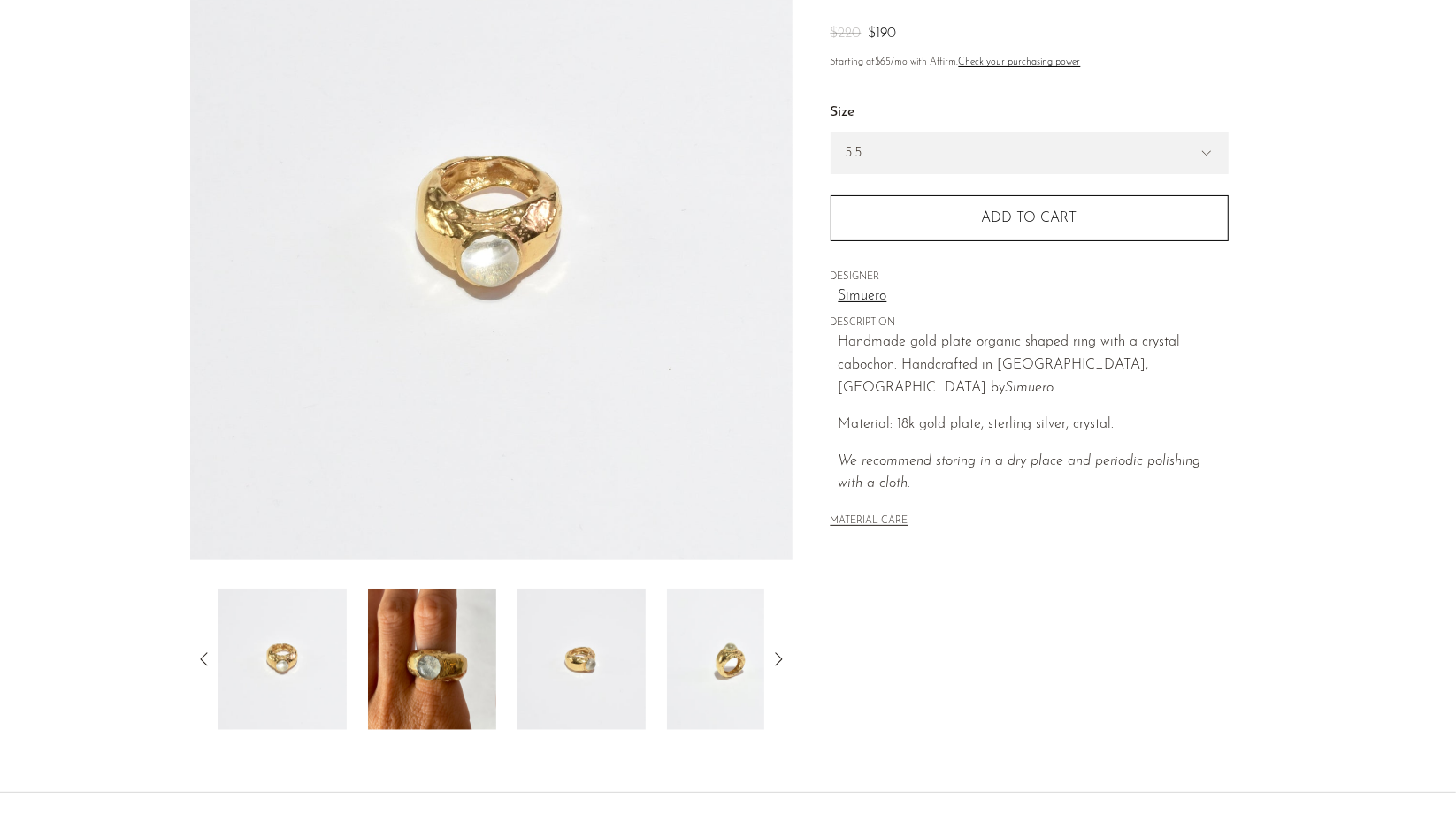
scroll to position [186, 0]
click at [442, 670] on img at bounding box center [432, 657] width 129 height 141
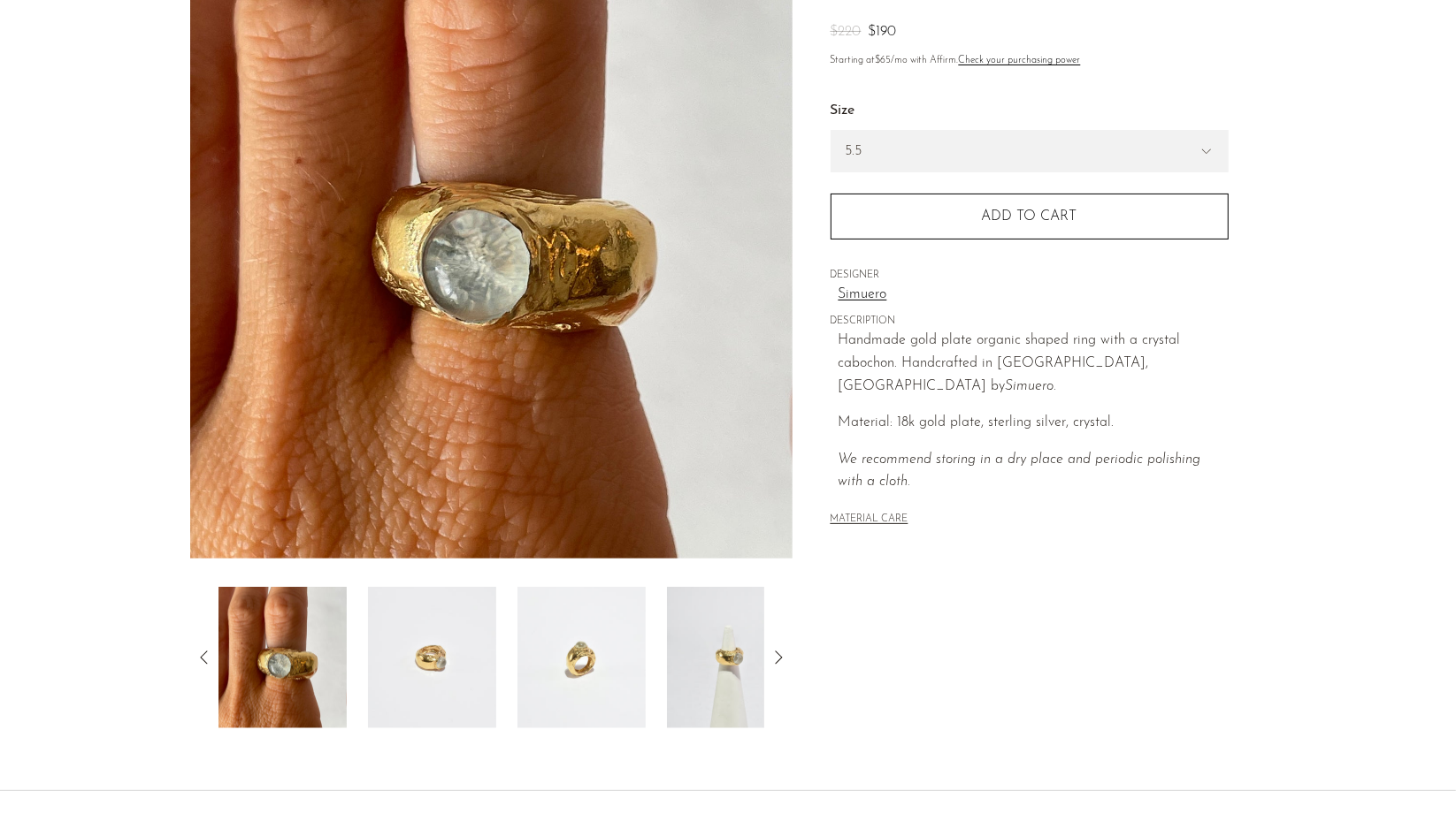
click at [412, 674] on img at bounding box center [432, 657] width 129 height 141
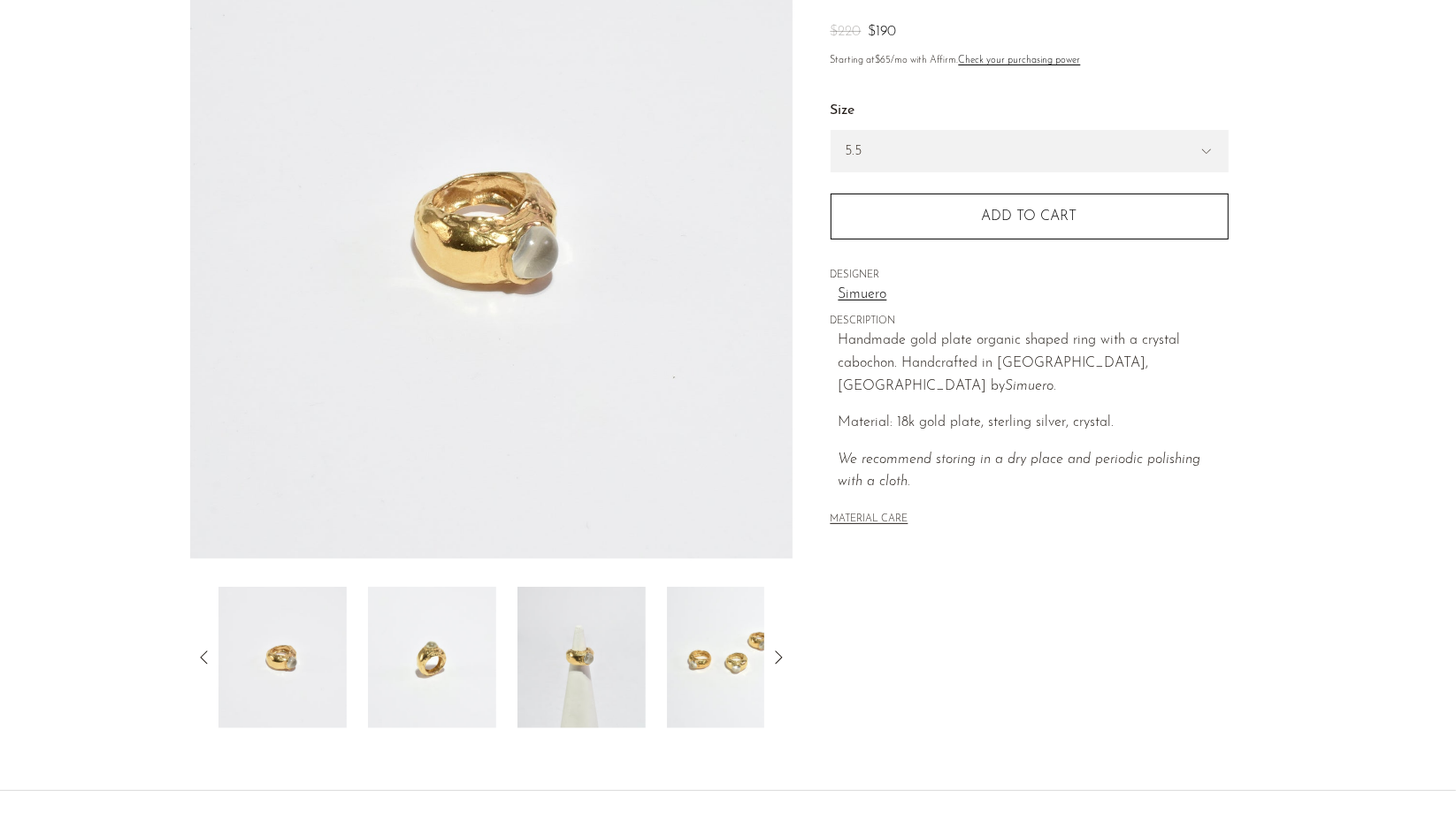
click at [467, 662] on img at bounding box center [432, 657] width 129 height 141
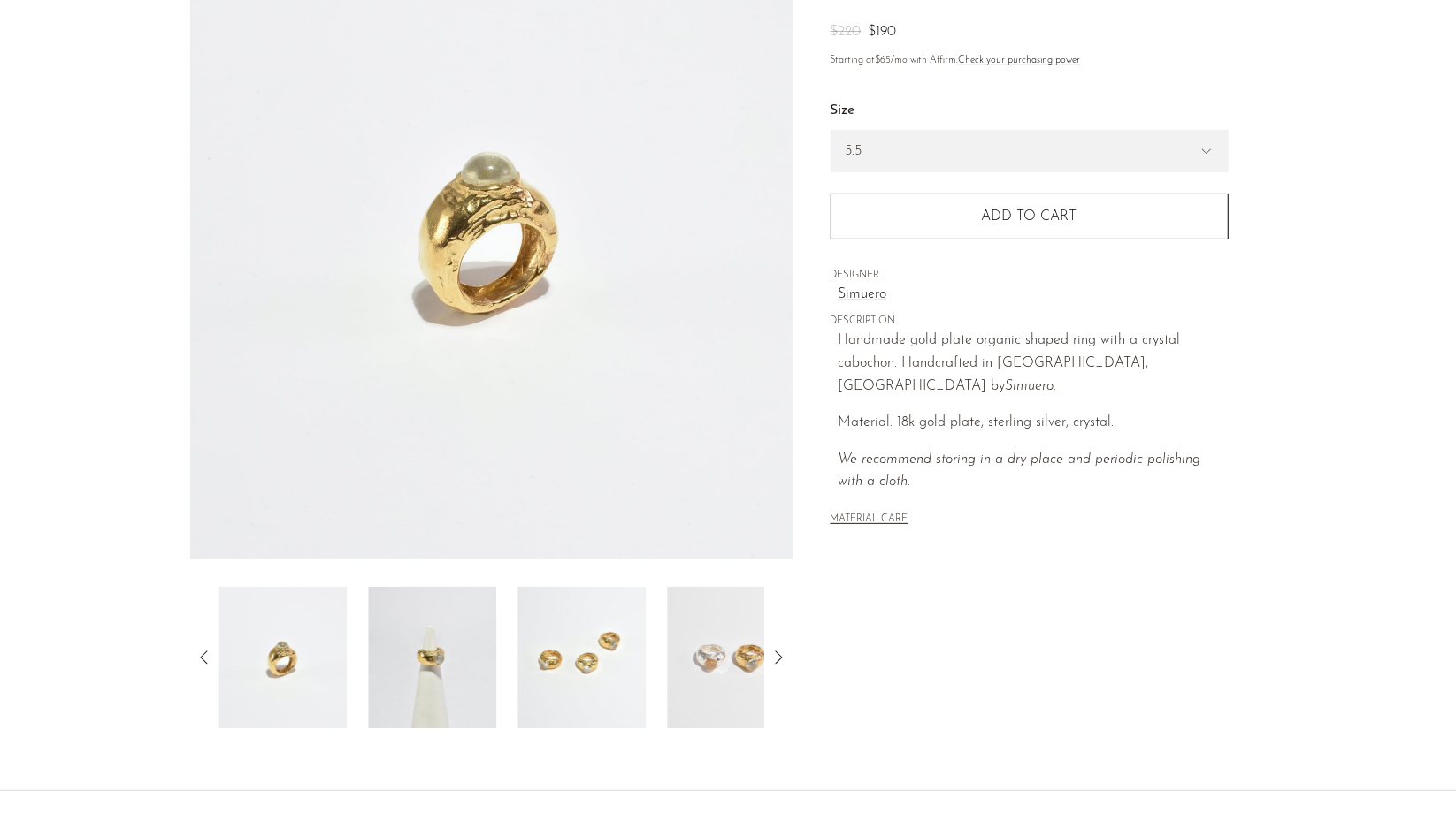
click at [527, 661] on img at bounding box center [582, 657] width 129 height 141
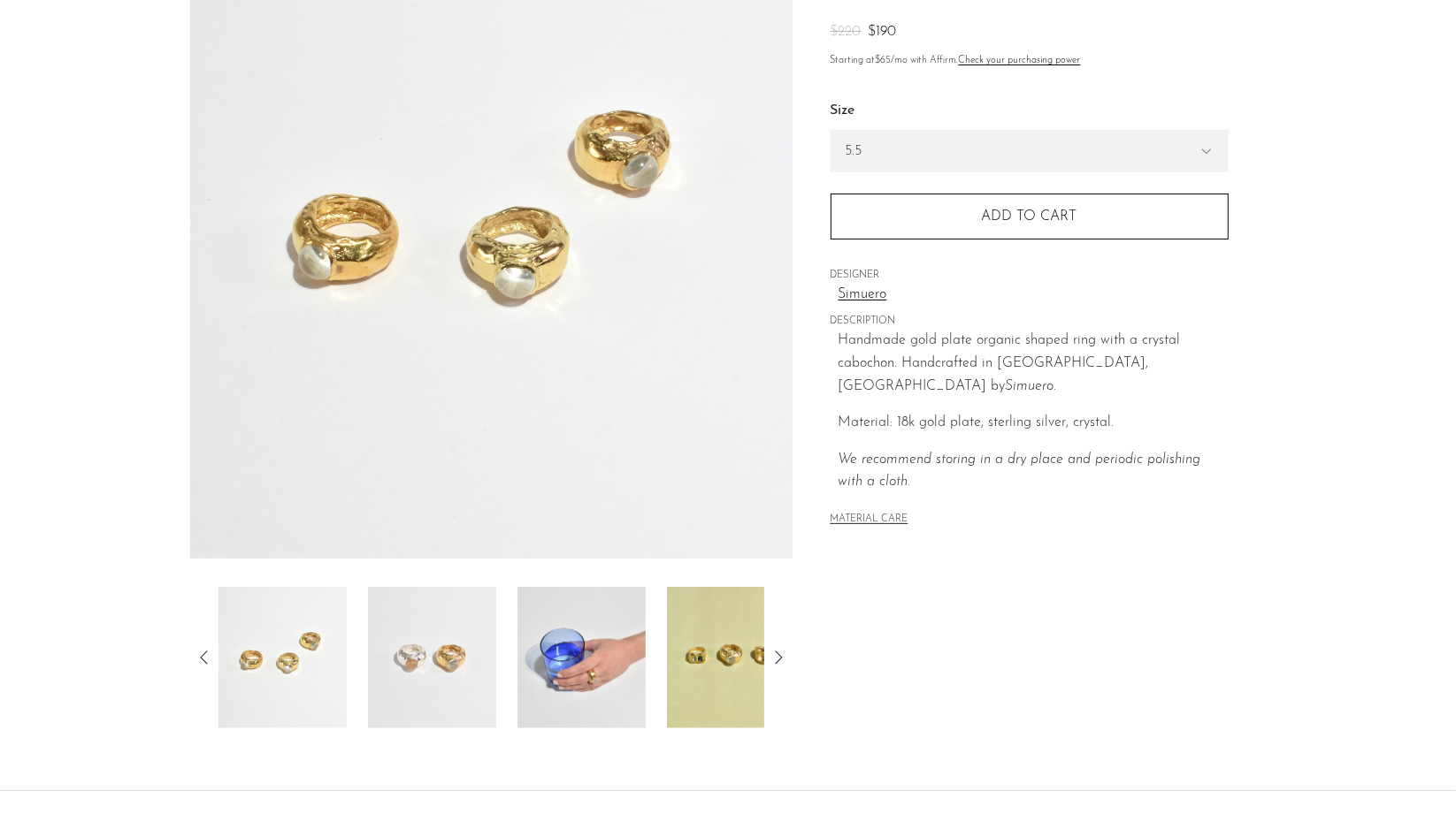
click at [480, 665] on img at bounding box center [432, 657] width 129 height 141
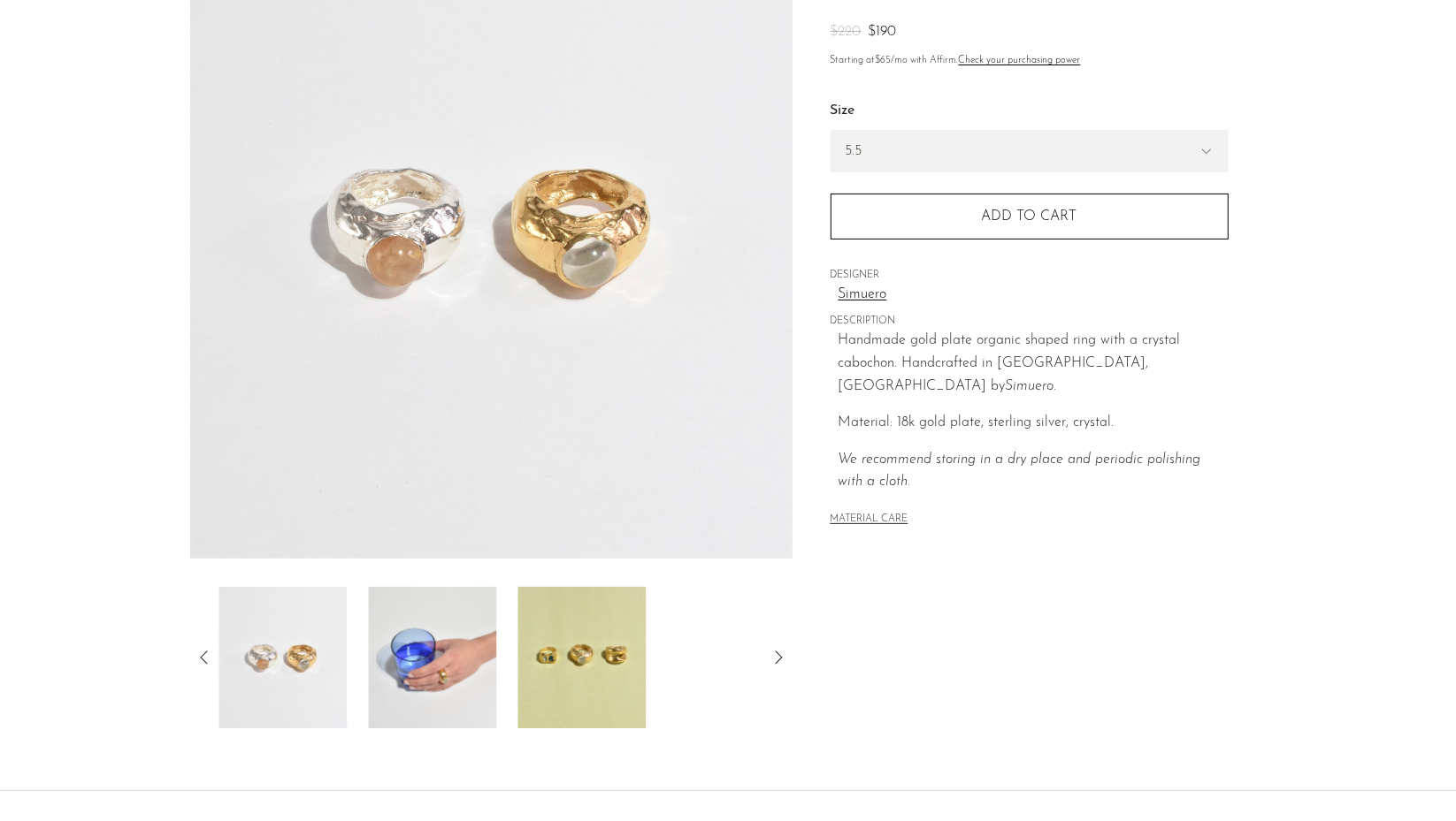
click at [477, 666] on img at bounding box center [432, 657] width 129 height 141
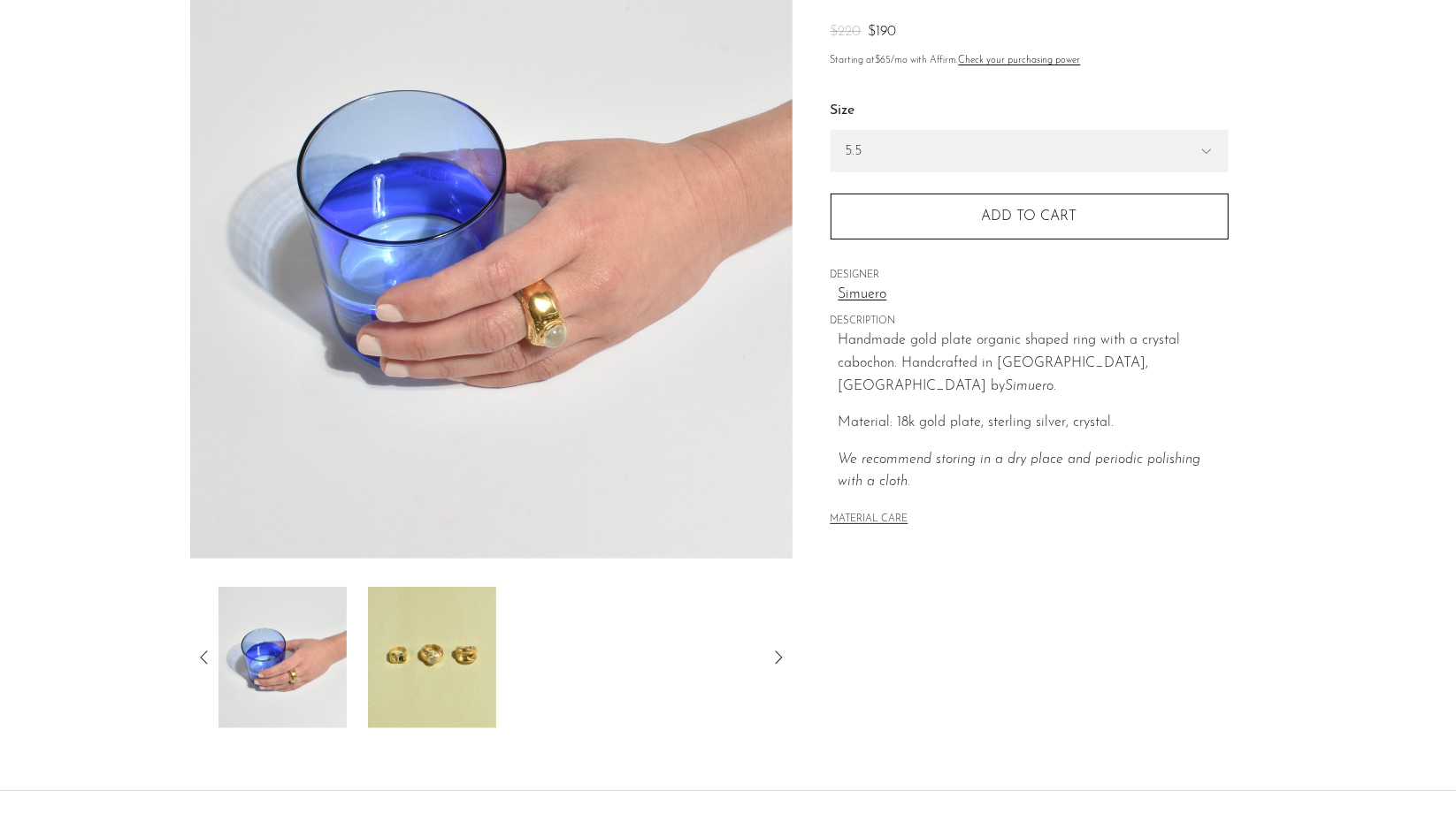
click at [470, 668] on img at bounding box center [432, 657] width 129 height 141
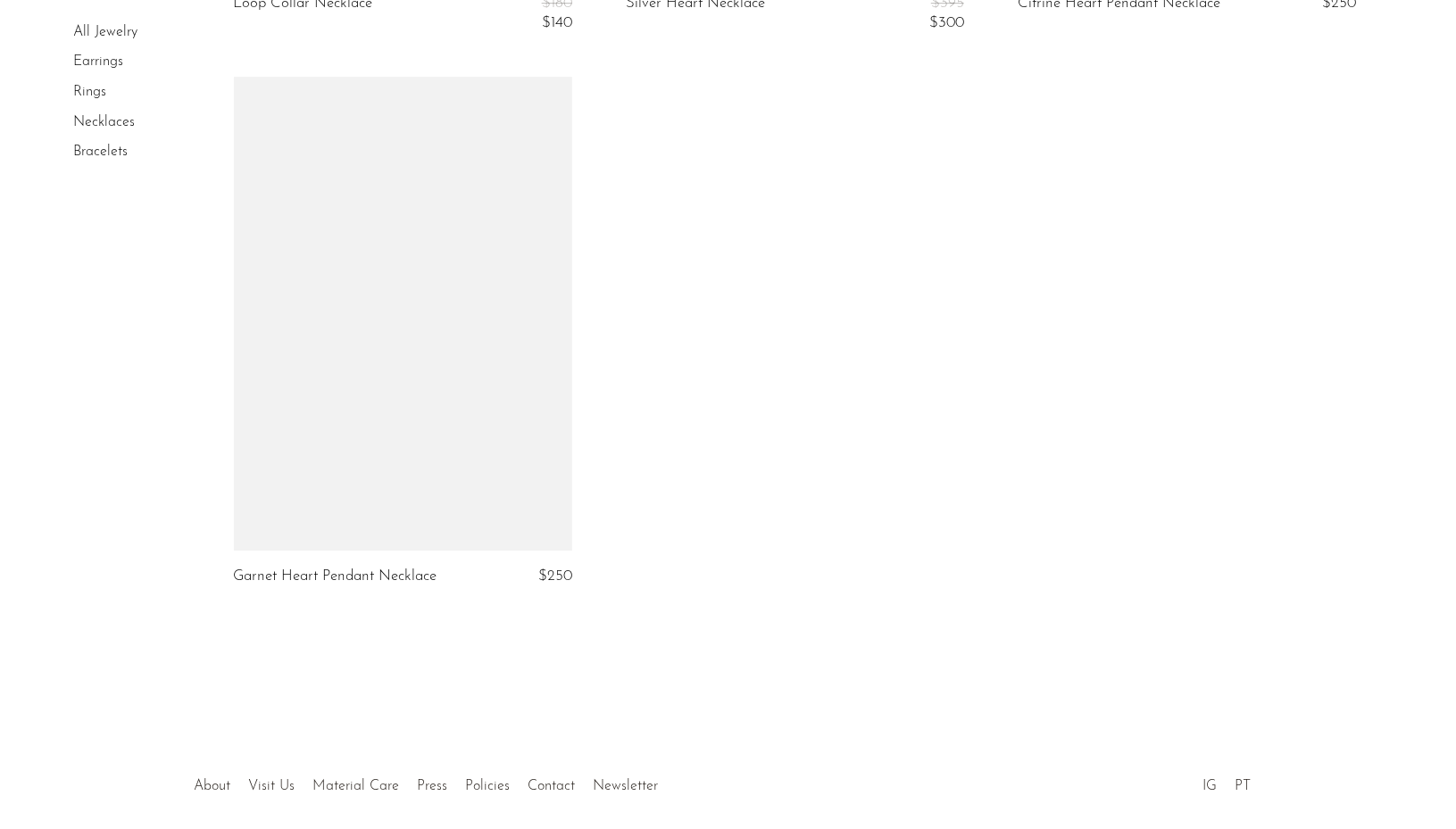
scroll to position [6346, 0]
